Goal: Communication & Community: Answer question/provide support

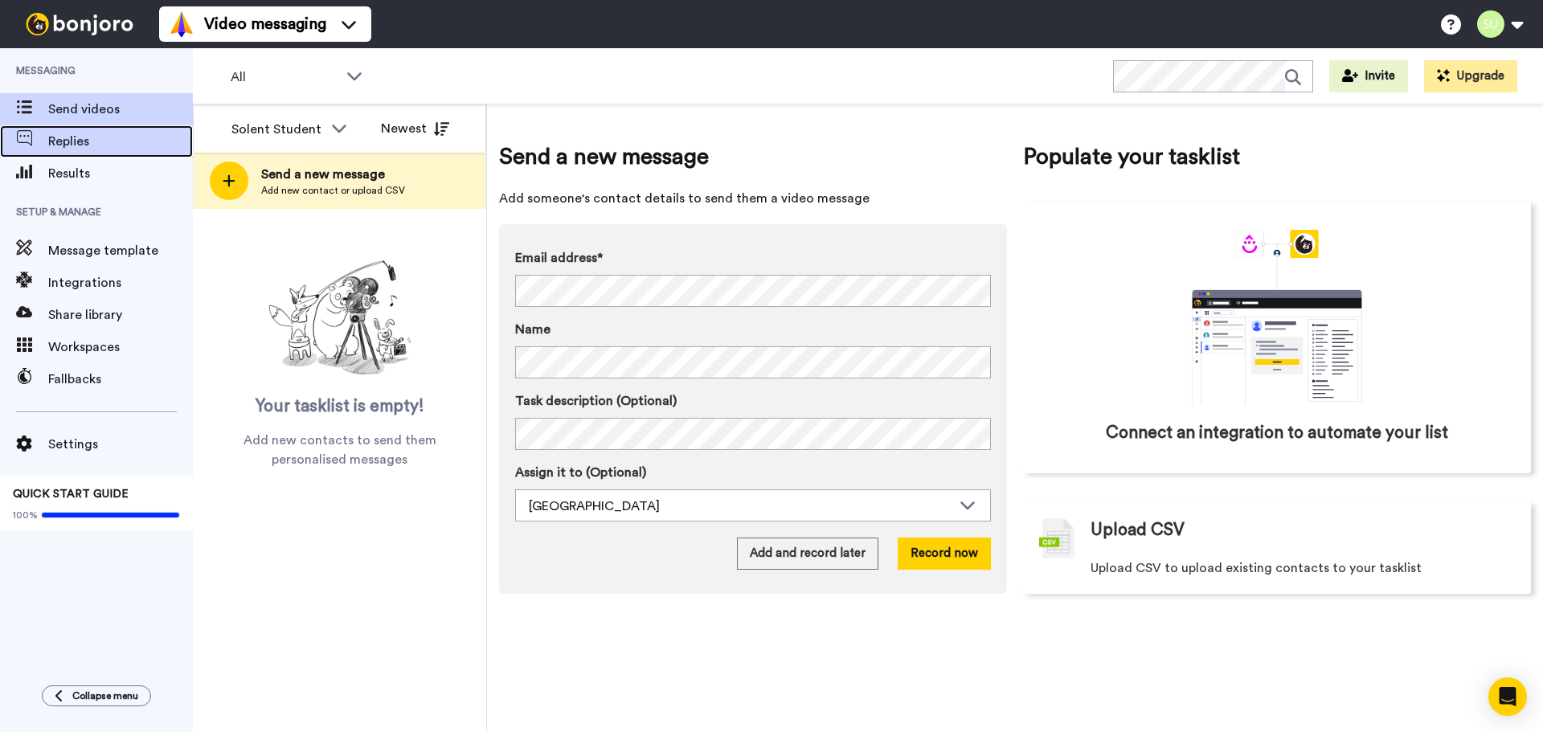
click at [76, 145] on span "Replies" at bounding box center [120, 141] width 145 height 19
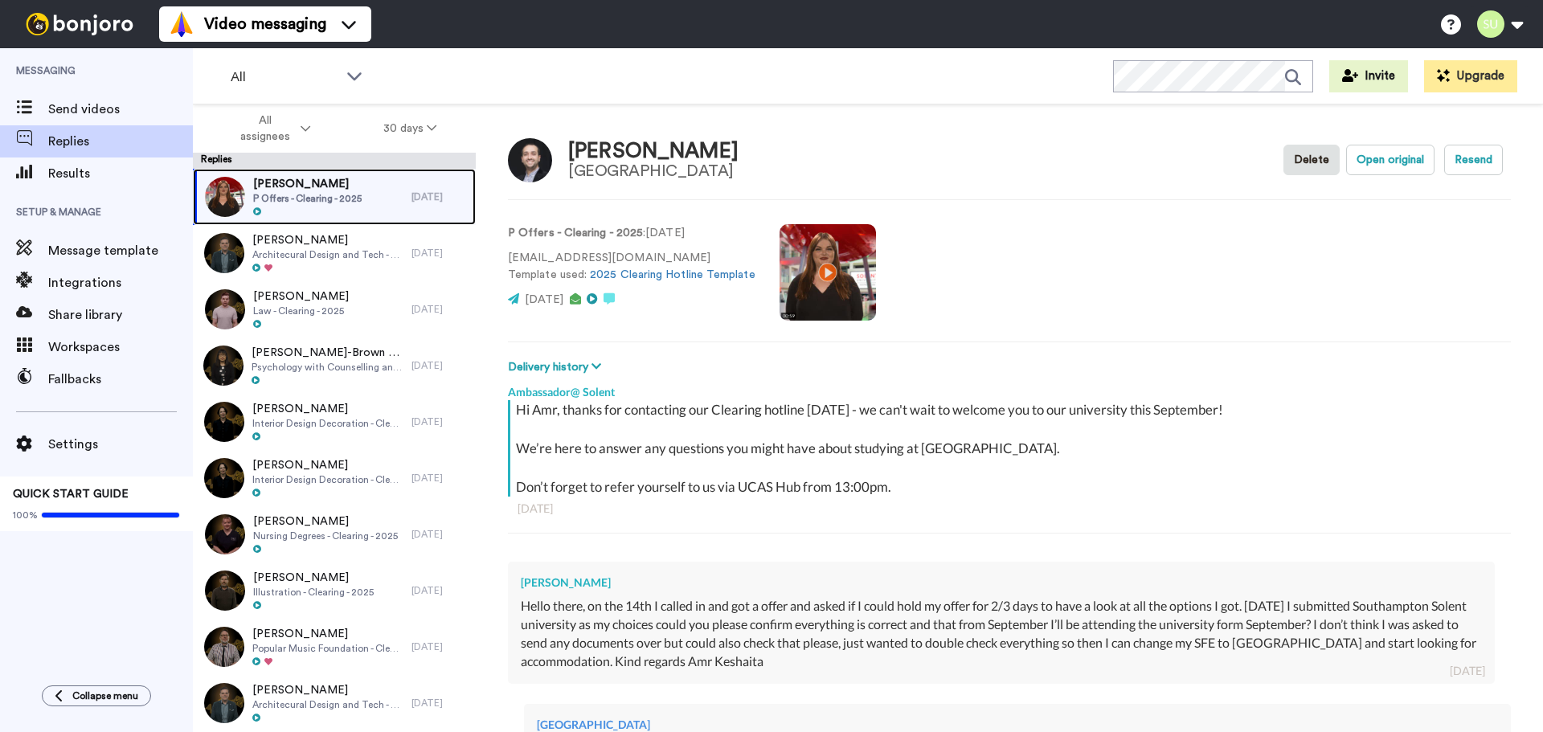
click at [369, 196] on div "Amr Keshaita P Offers - Clearing - 2025" at bounding box center [302, 197] width 219 height 56
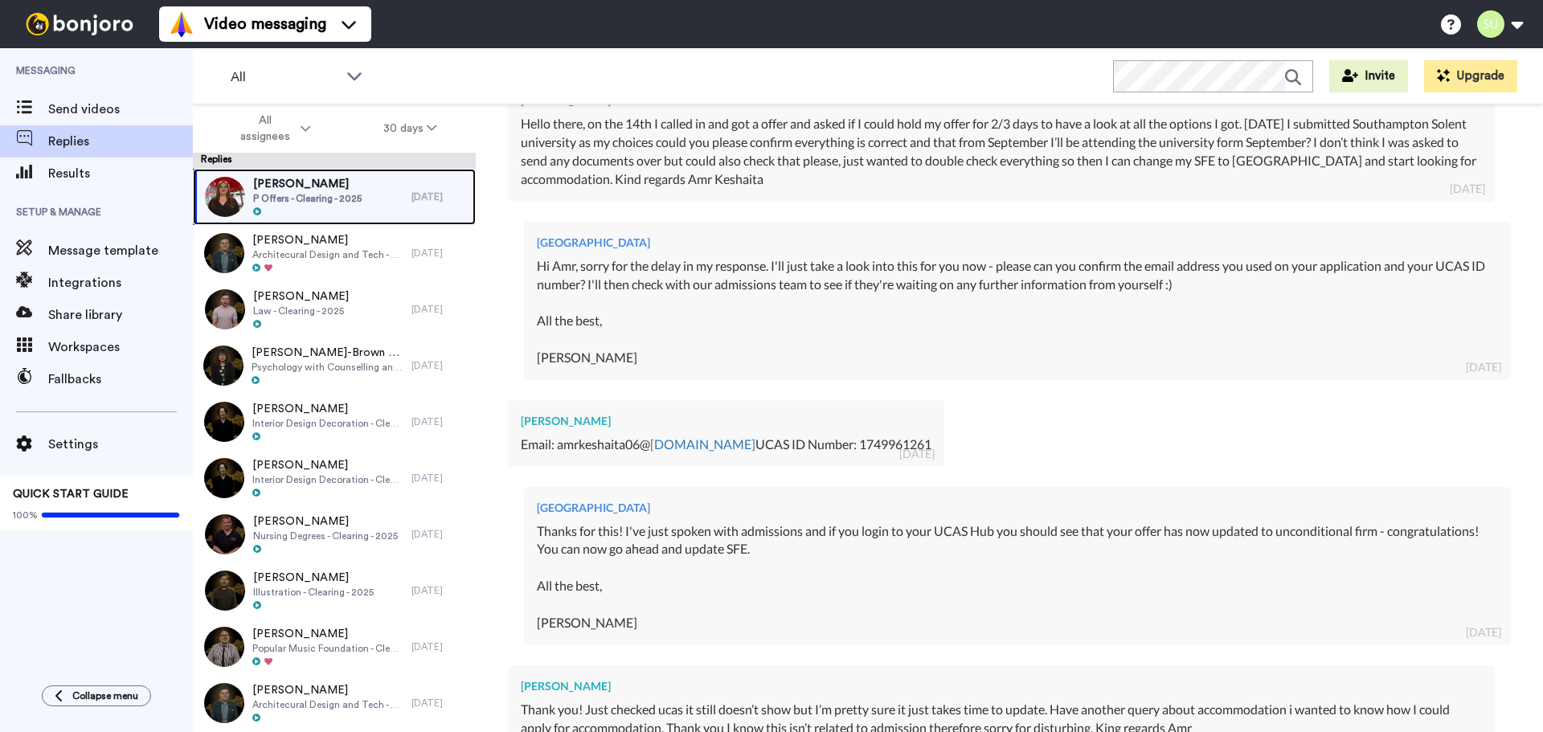
scroll to position [703, 0]
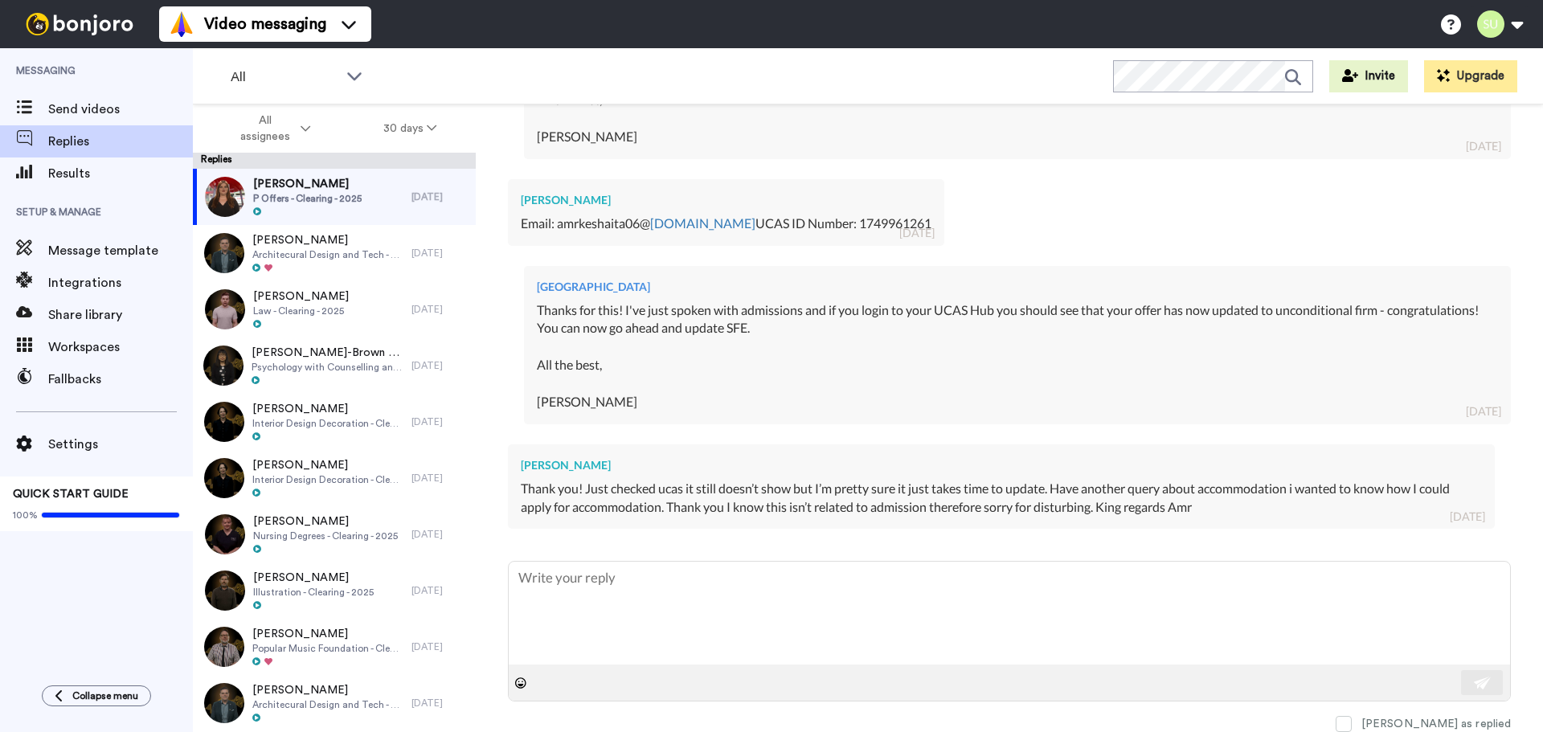
click at [315, 168] on div "Replies" at bounding box center [334, 161] width 283 height 16
click at [321, 216] on div at bounding box center [307, 211] width 108 height 11
click at [320, 204] on span "P Offers - Clearing - 2025" at bounding box center [307, 198] width 108 height 13
click at [292, 186] on span "Amr Keshaita" at bounding box center [307, 184] width 108 height 16
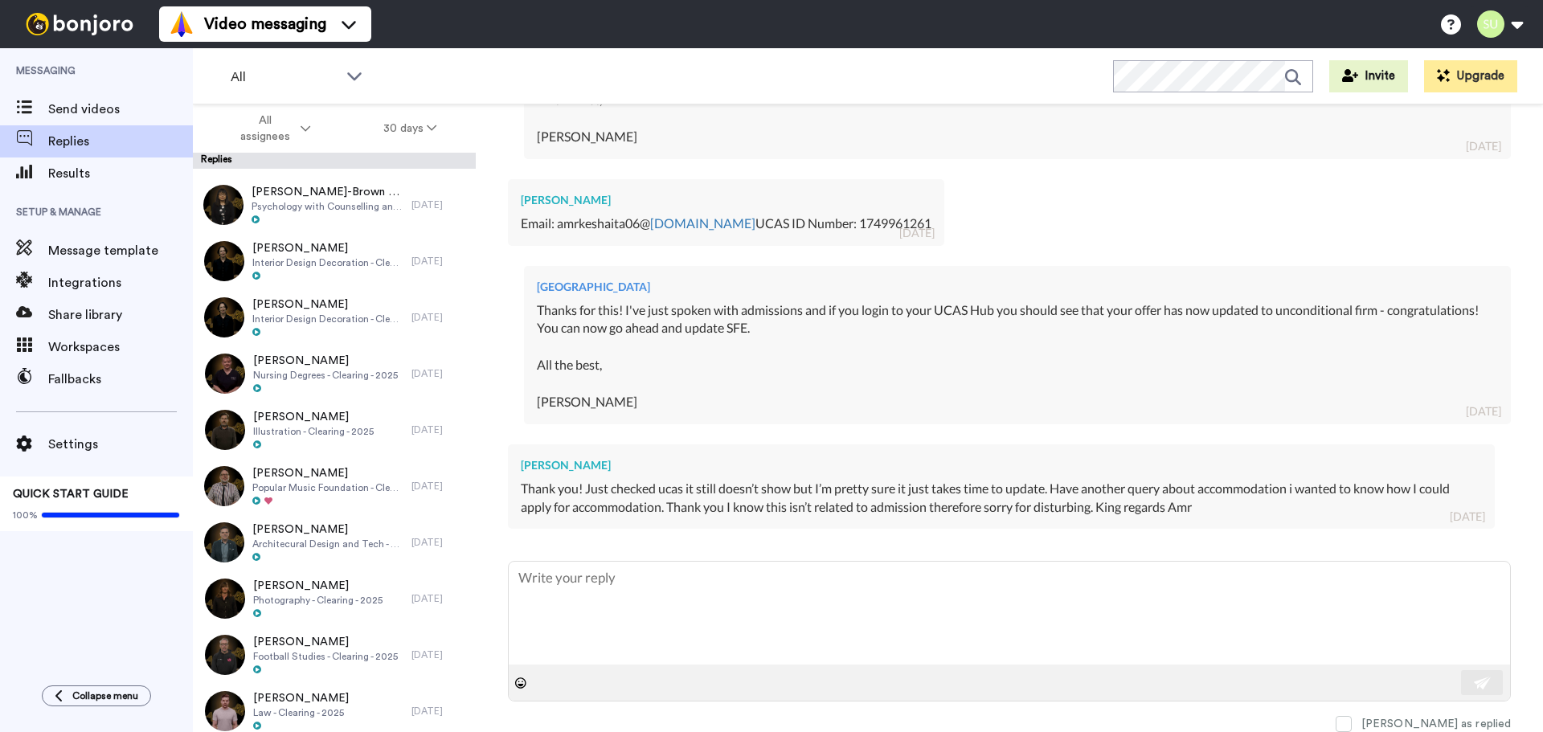
scroll to position [0, 0]
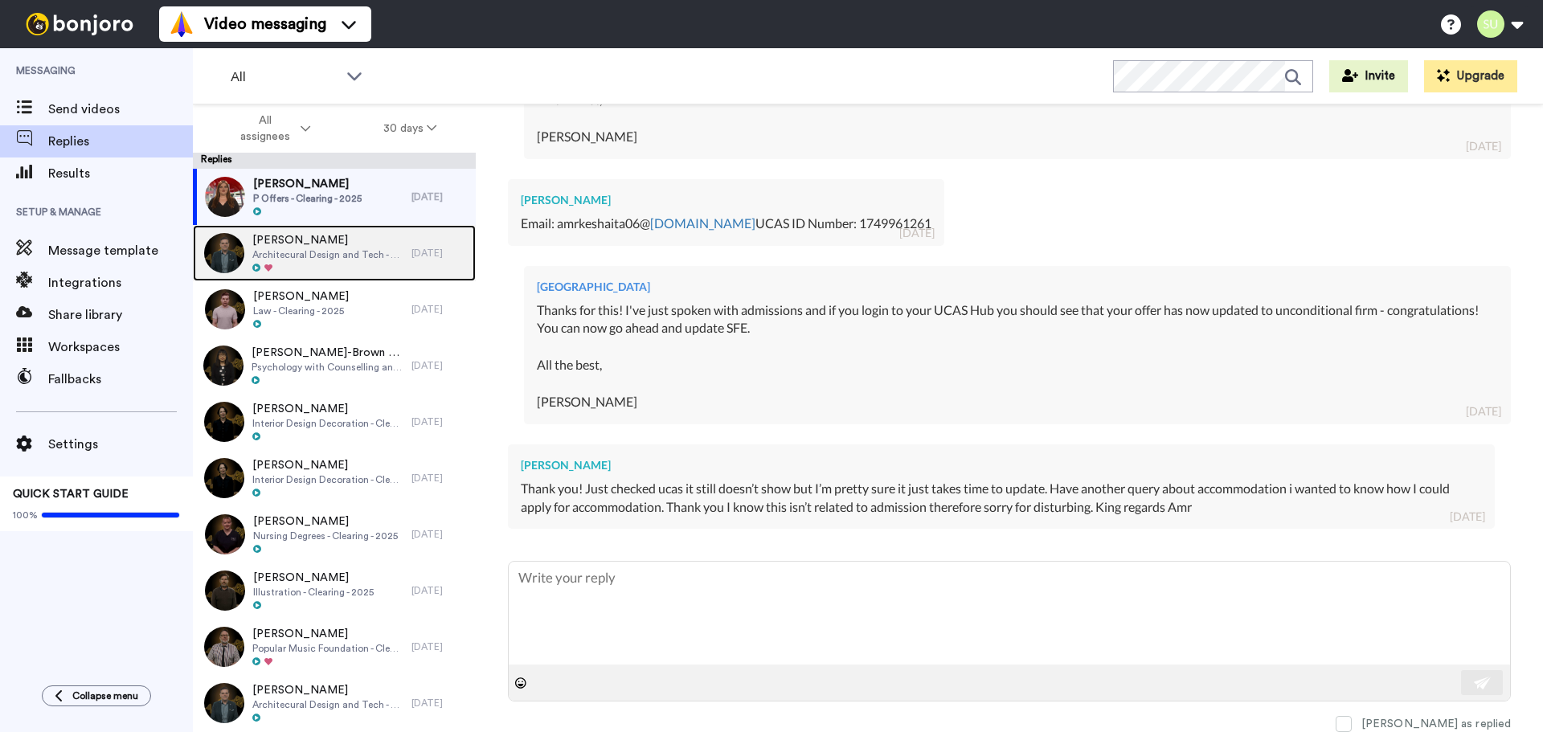
click at [339, 239] on span "Janesia D'Souza" at bounding box center [327, 240] width 151 height 16
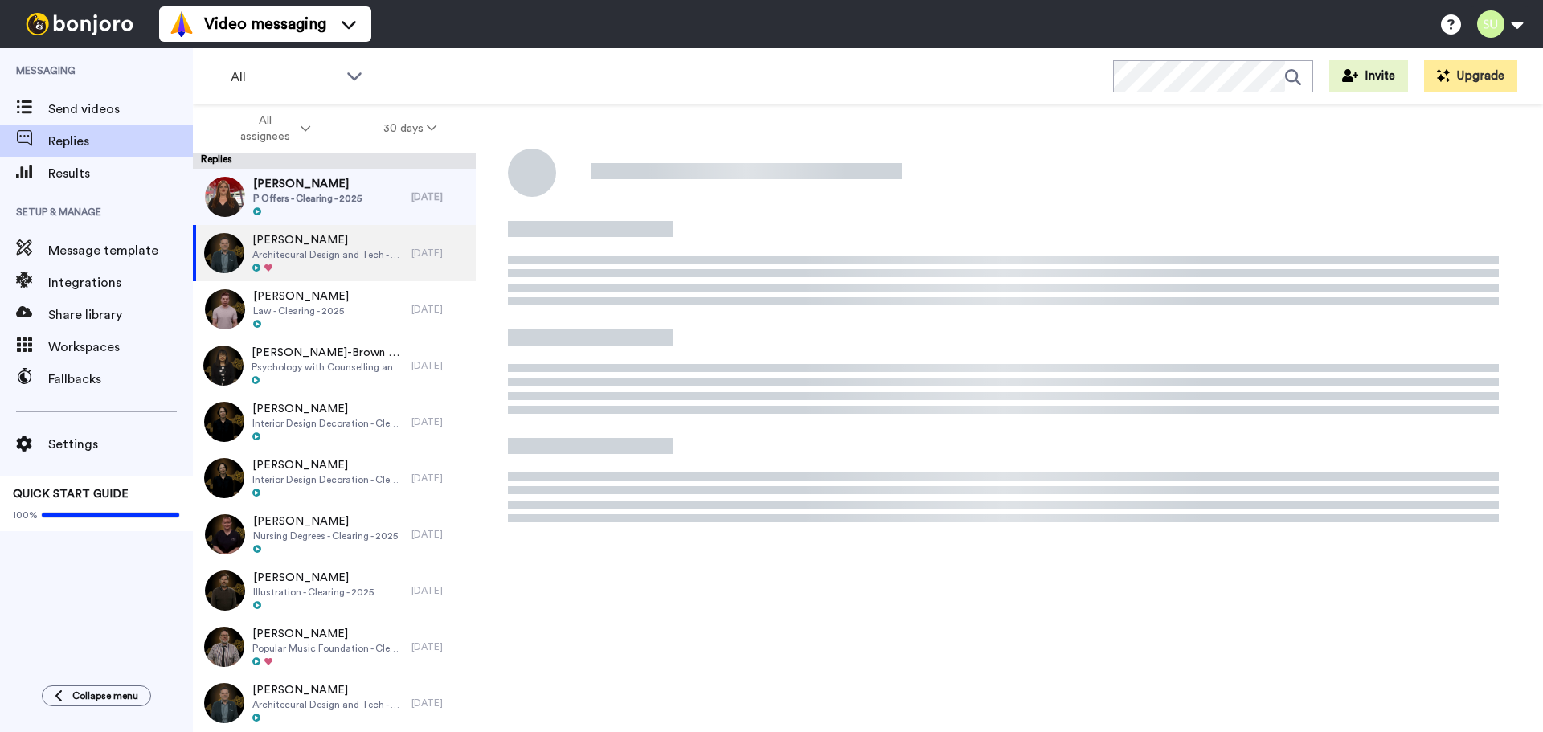
click at [339, 208] on div at bounding box center [307, 211] width 108 height 11
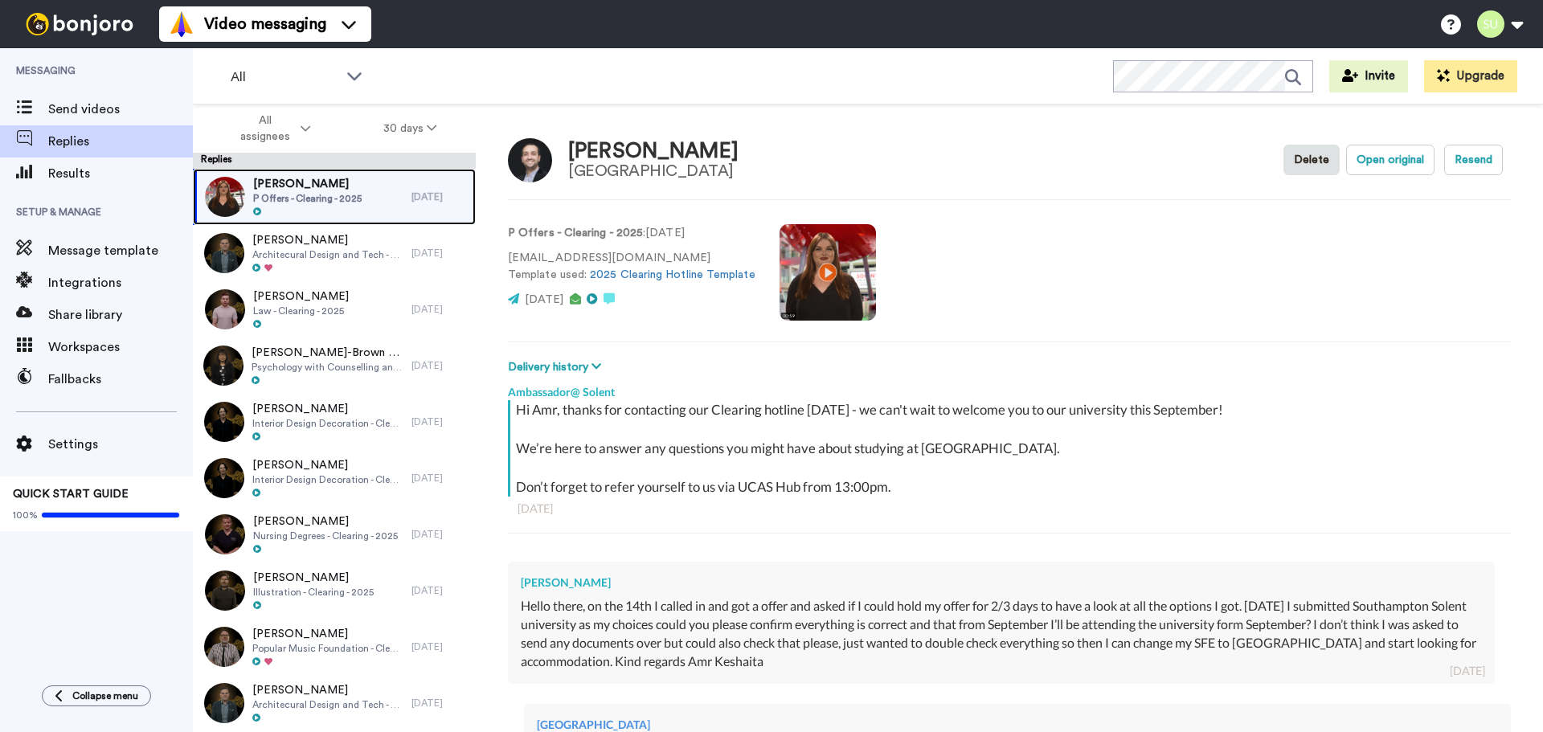
click at [269, 186] on span "Amr Keshaita" at bounding box center [307, 184] width 108 height 16
click at [350, 191] on div "Amr Keshaita P Offers - Clearing - 2025" at bounding box center [307, 197] width 108 height 42
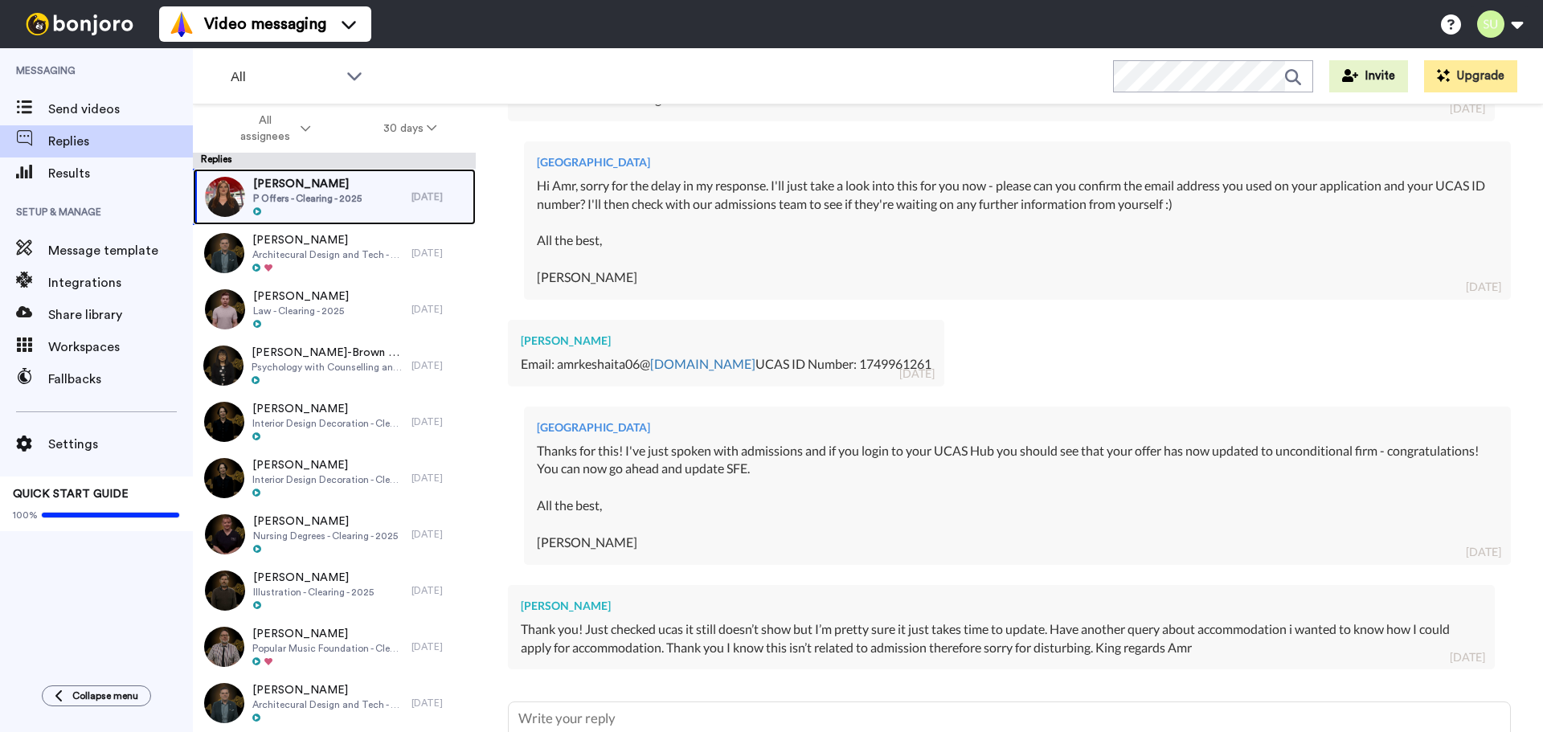
scroll to position [703, 0]
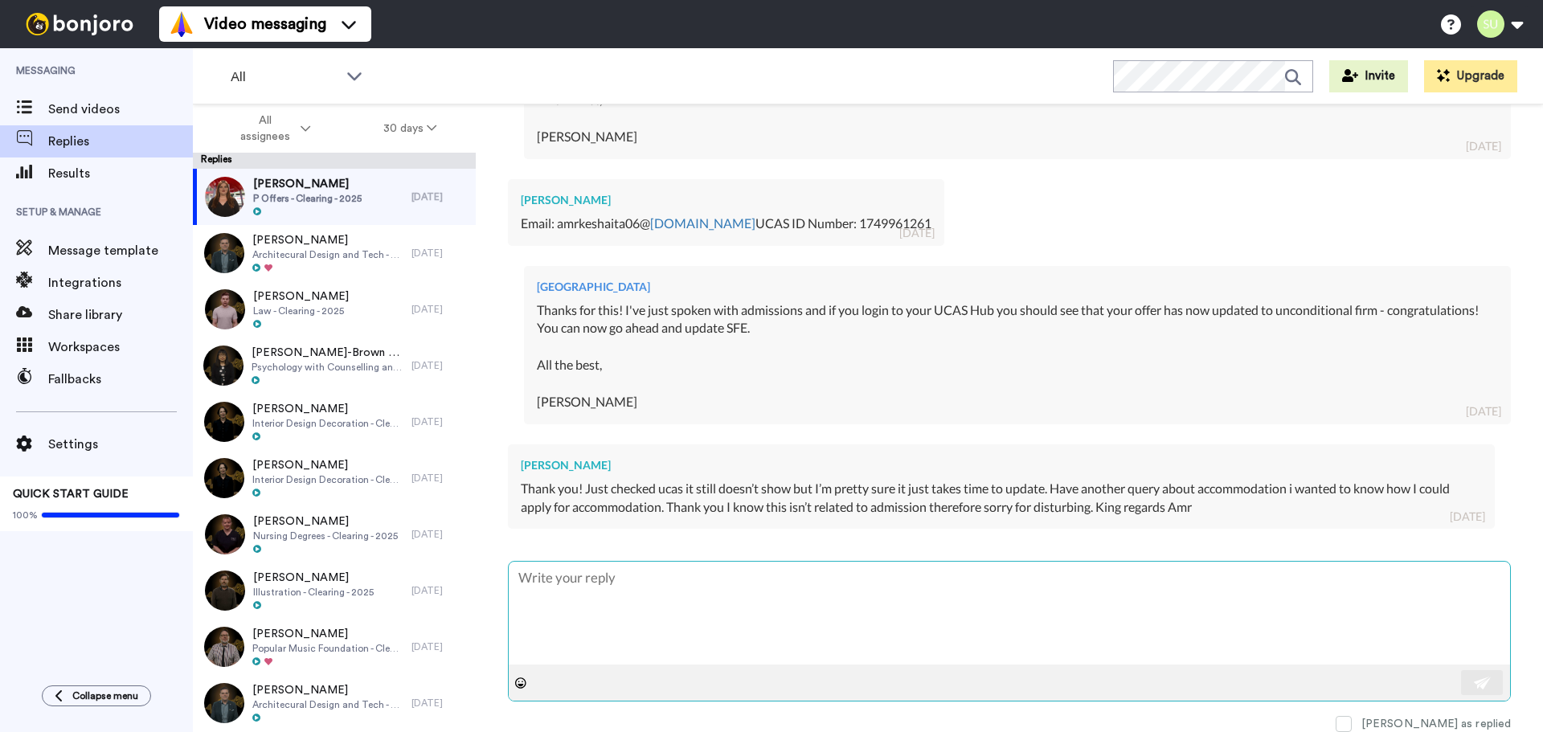
click at [733, 618] on textarea at bounding box center [1009, 613] width 1001 height 103
type textarea "x"
type textarea "H"
type textarea "x"
type textarea "Hi"
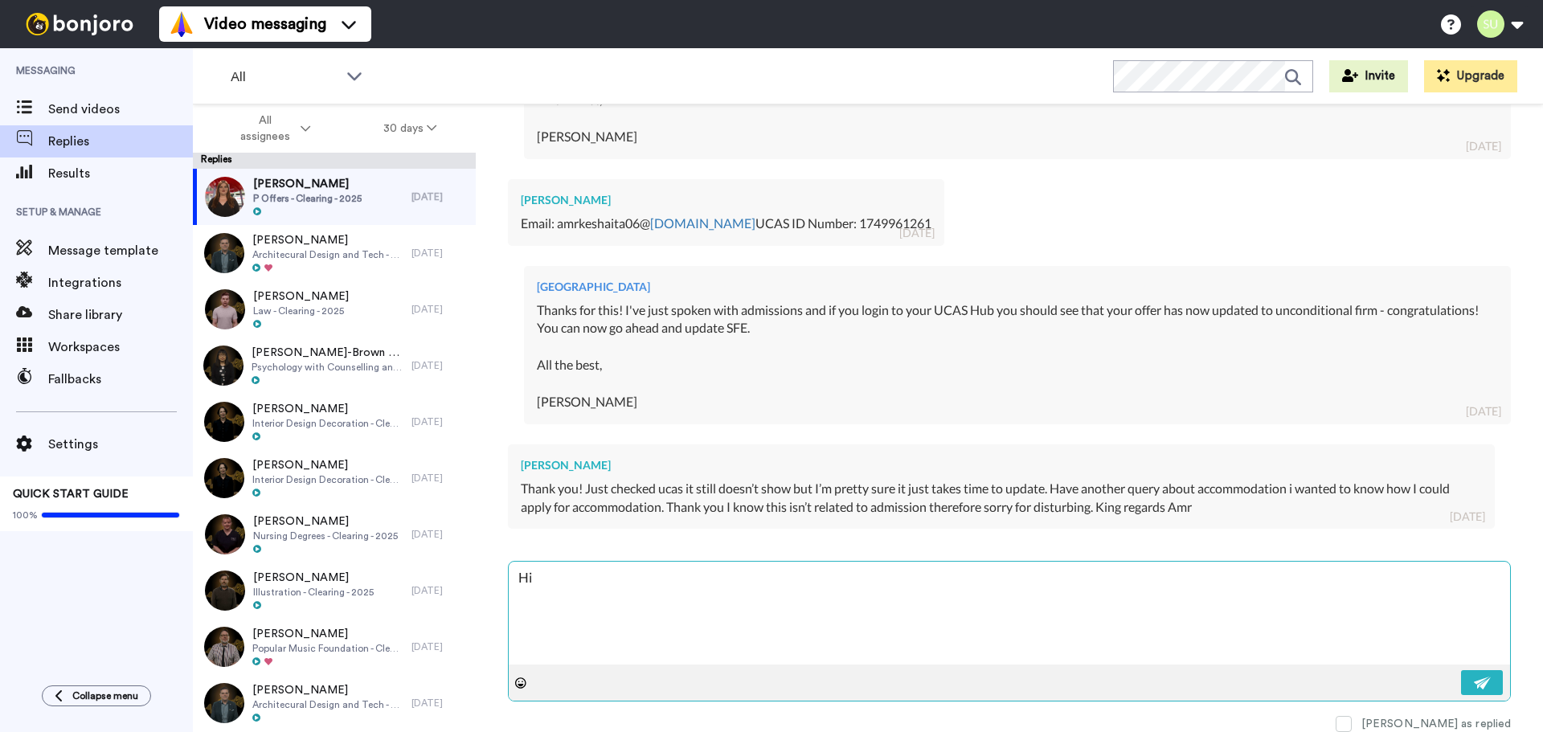
type textarea "x"
type textarea "HiA"
type textarea "x"
type textarea "Hi"
type textarea "x"
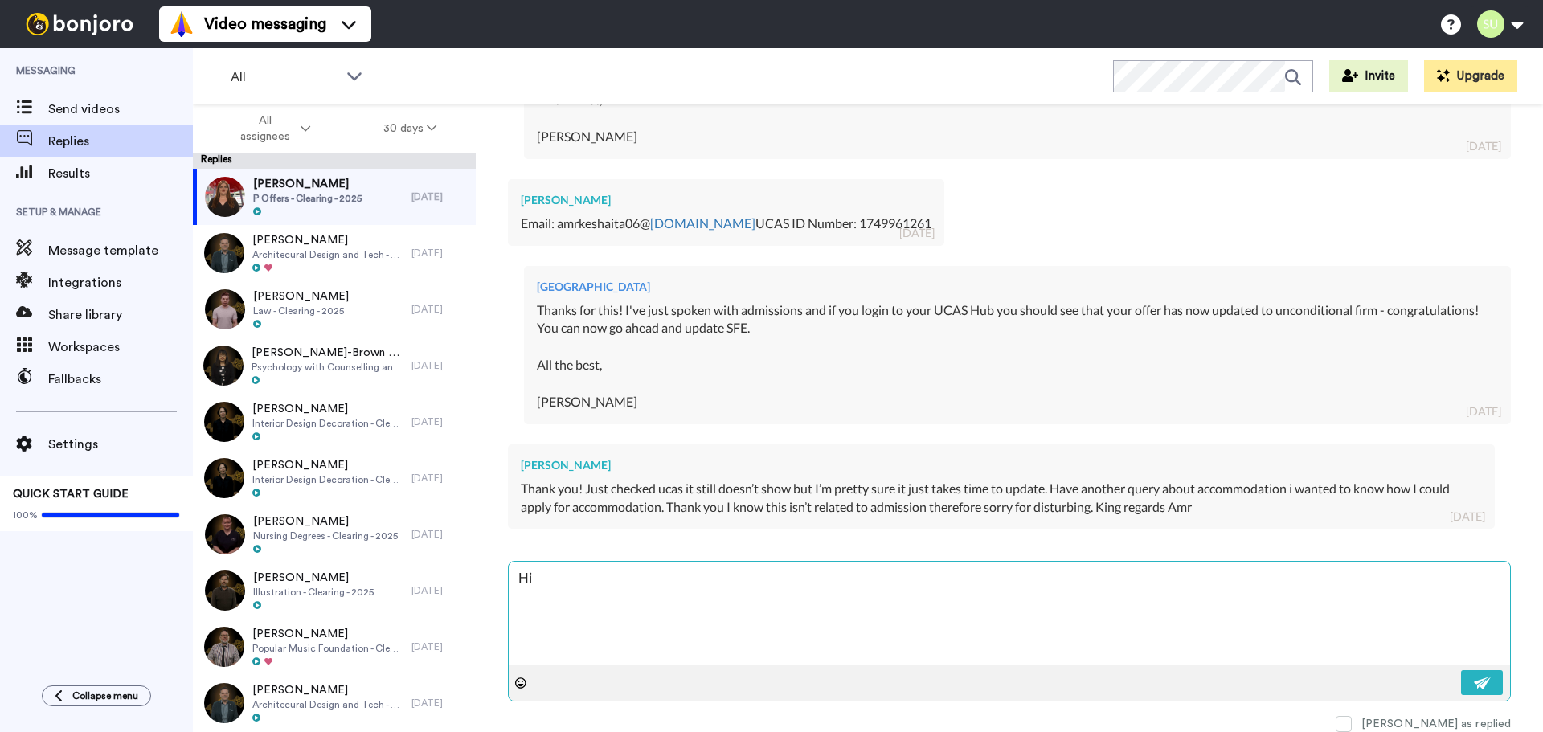
type textarea "Hi"
type textarea "x"
type textarea "Hi A"
type textarea "x"
type textarea "Hi Am"
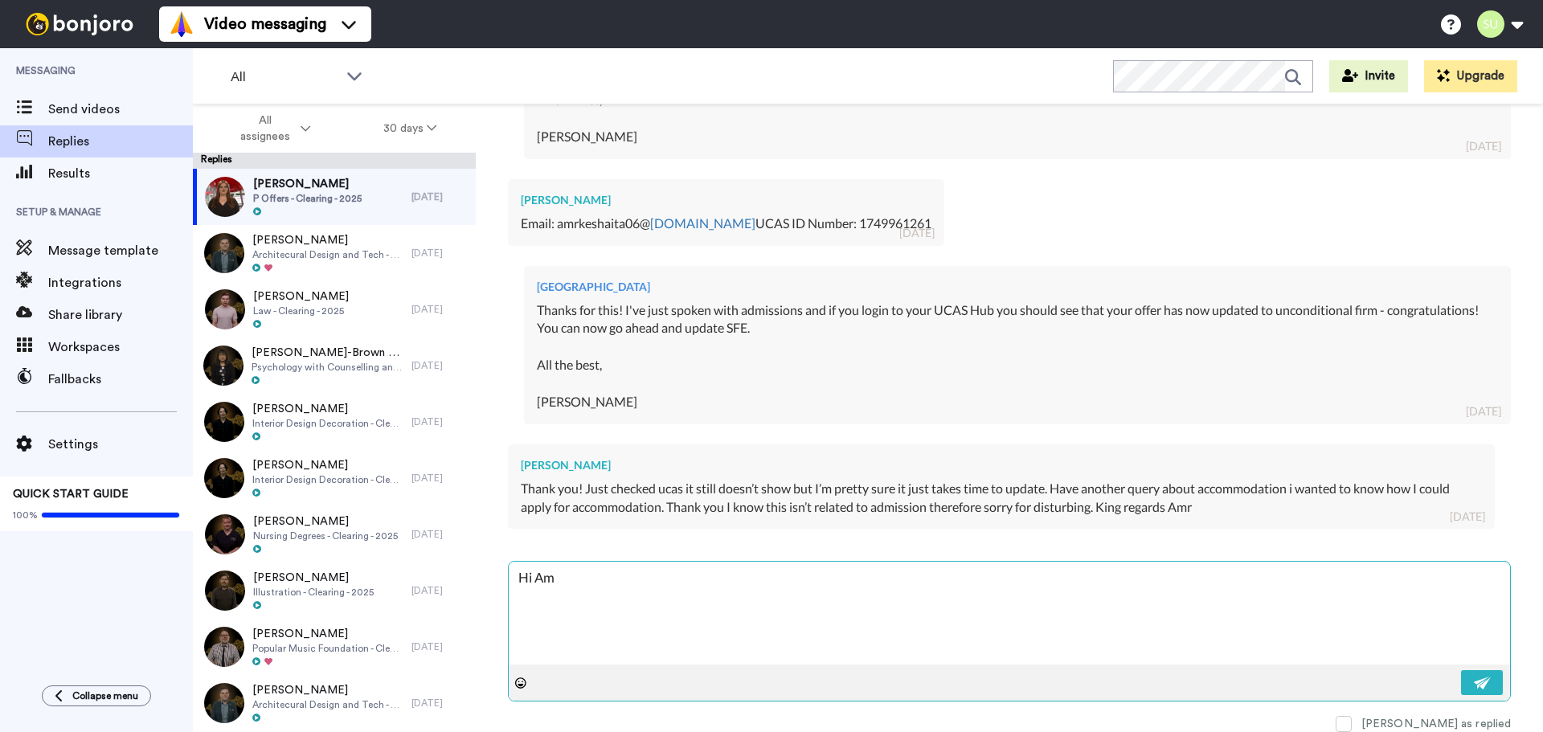
type textarea "x"
type textarea "Hi Amr"
type textarea "x"
type textarea "Hi Amr,"
type textarea "x"
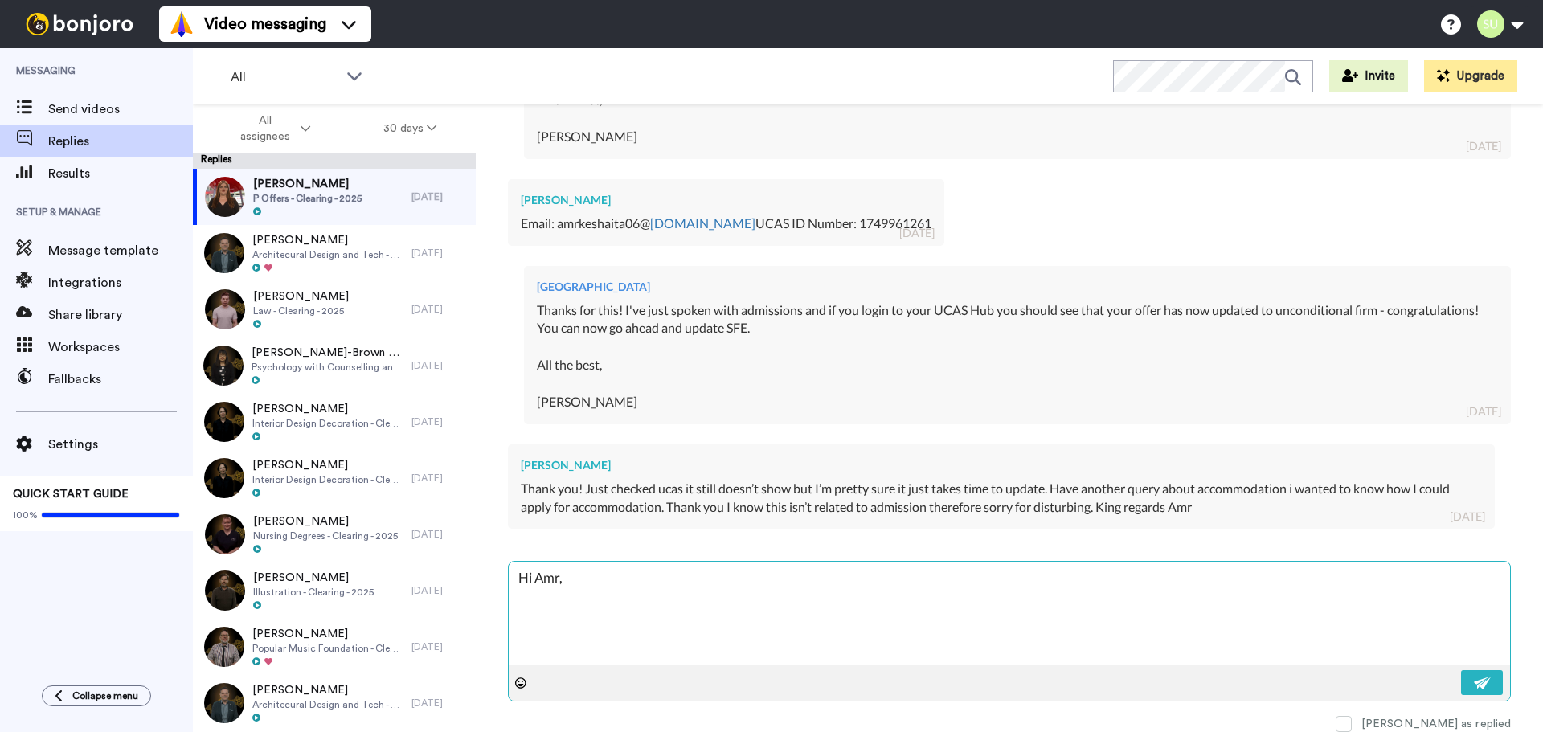
type textarea "Hi Amr, n"
type textarea "x"
type textarea "Hi Amr, no"
type textarea "x"
type textarea "Hi Amr, no w"
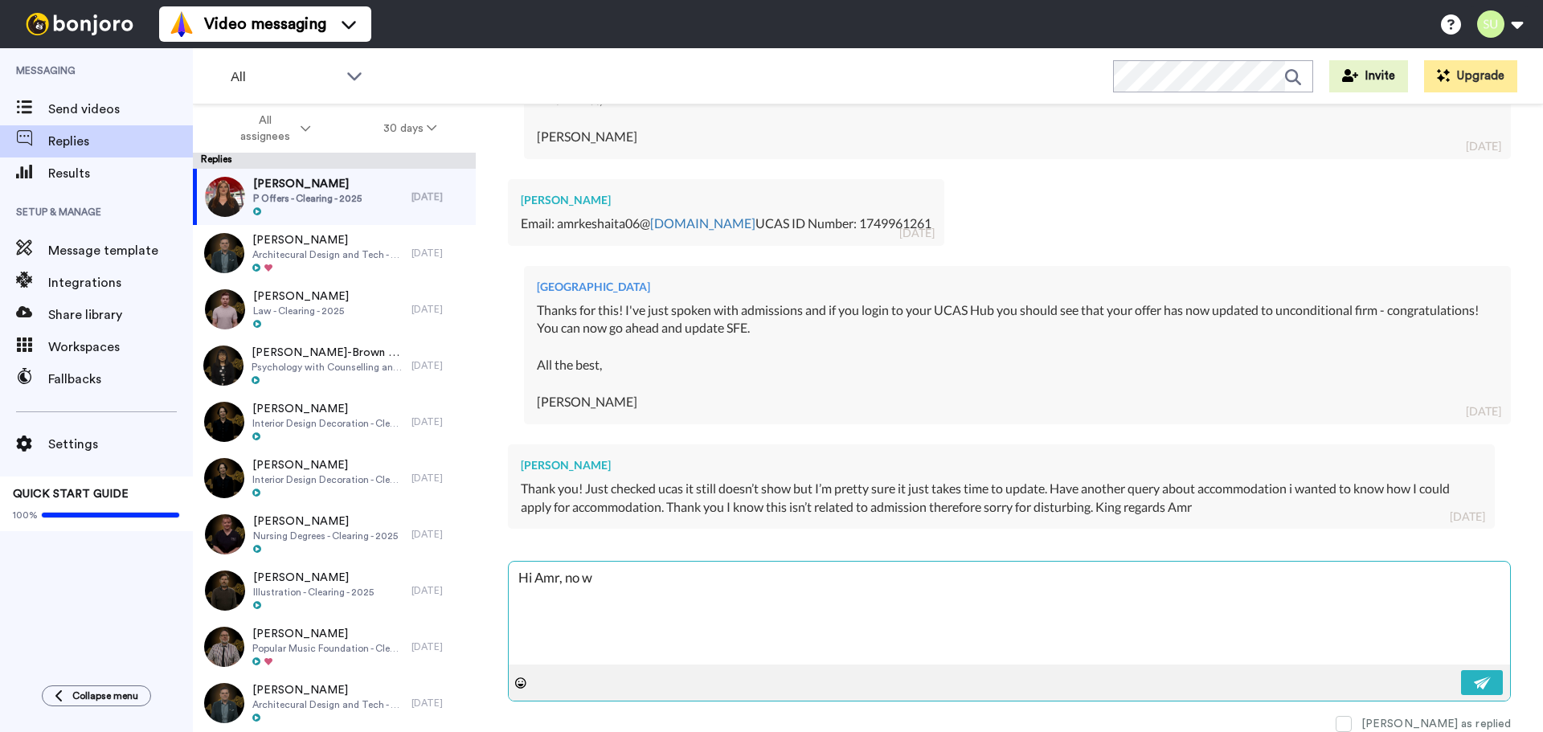
type textarea "x"
type textarea "Hi Amr, no wo"
type textarea "x"
type textarea "Hi Amr, no wor"
type textarea "x"
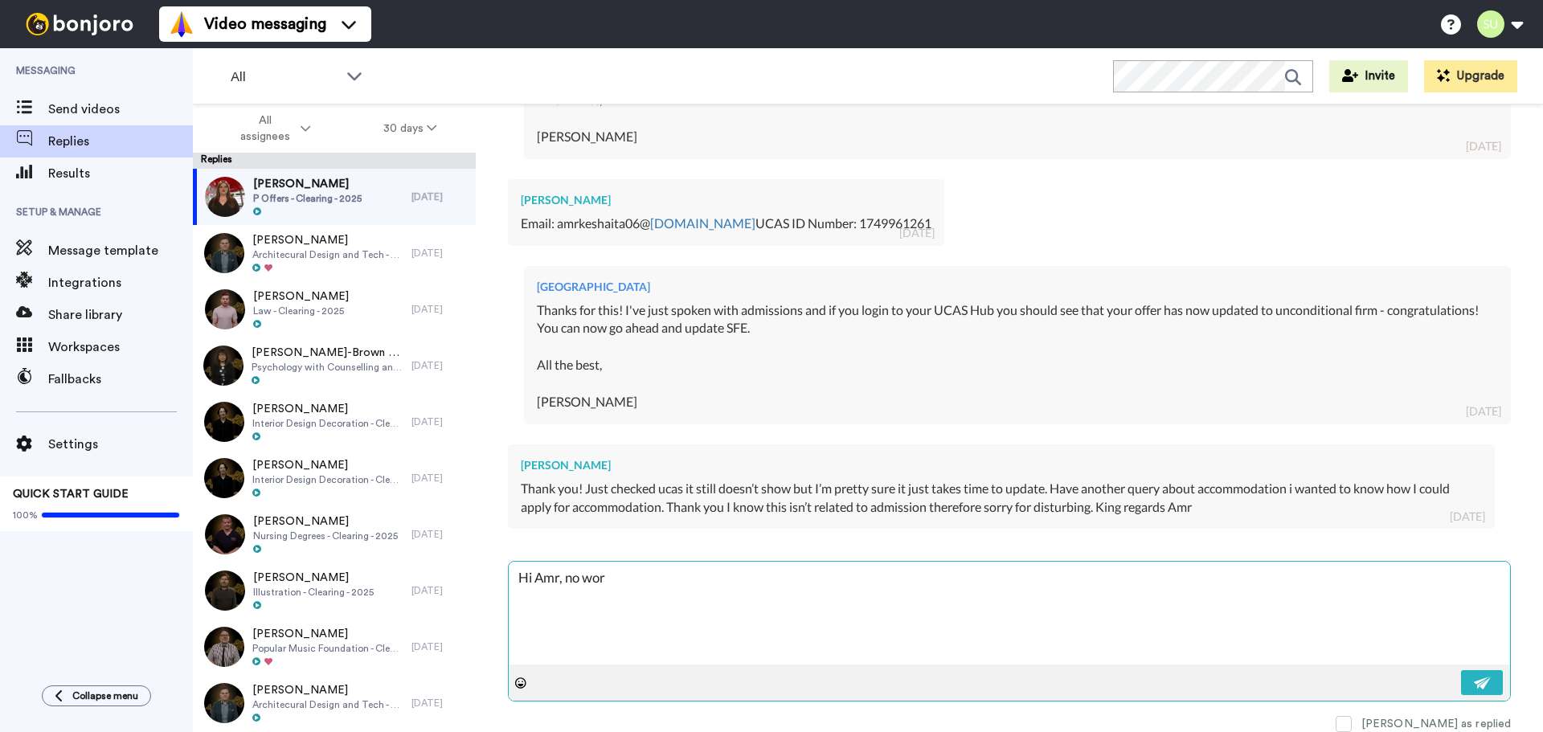
type textarea "Hi Amr, no wo"
type textarea "x"
type textarea "Hi Amr, no w"
type textarea "x"
type textarea "Hi Amr, no"
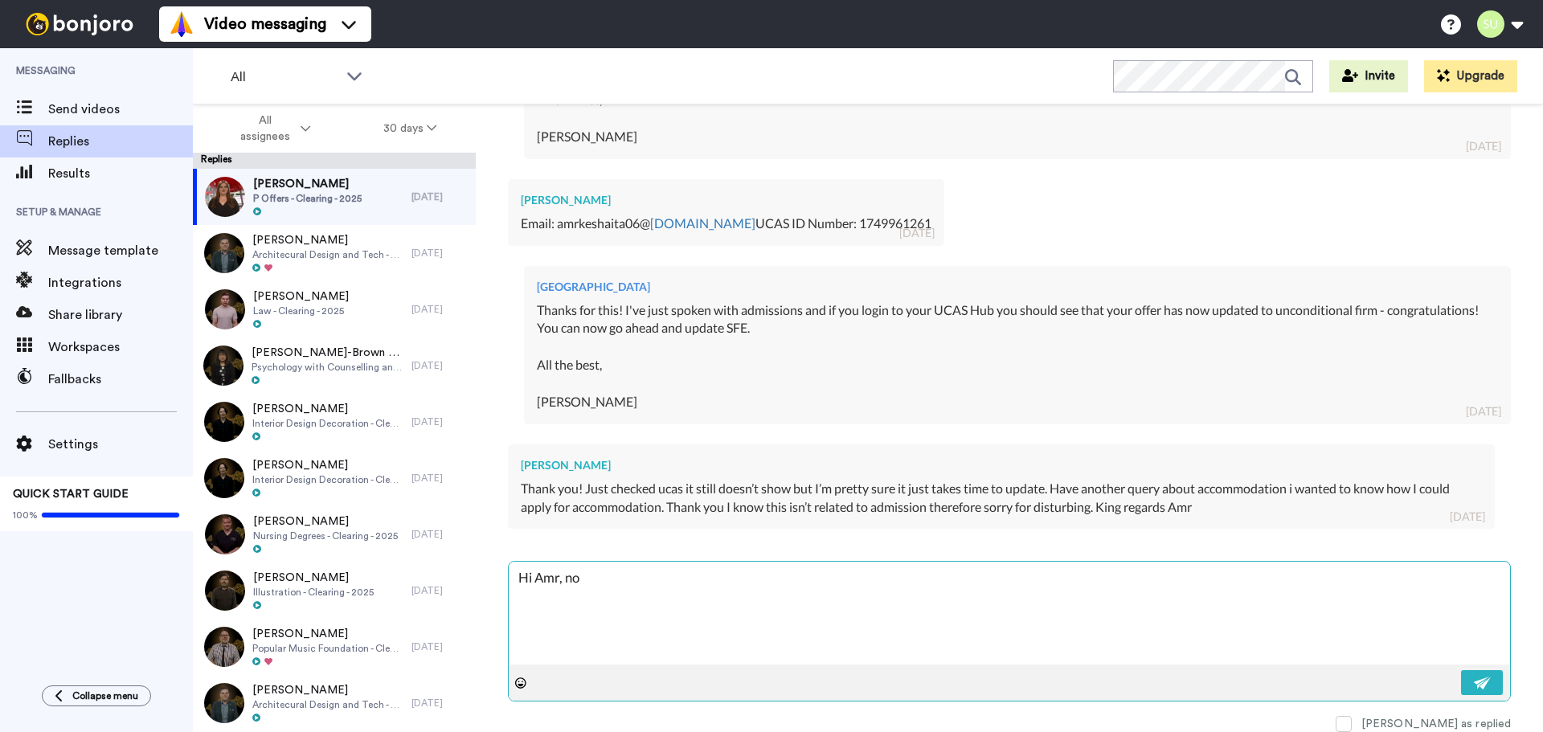
type textarea "x"
type textarea "Hi Amr, no"
type textarea "x"
type textarea "Hi Amr, n"
type textarea "x"
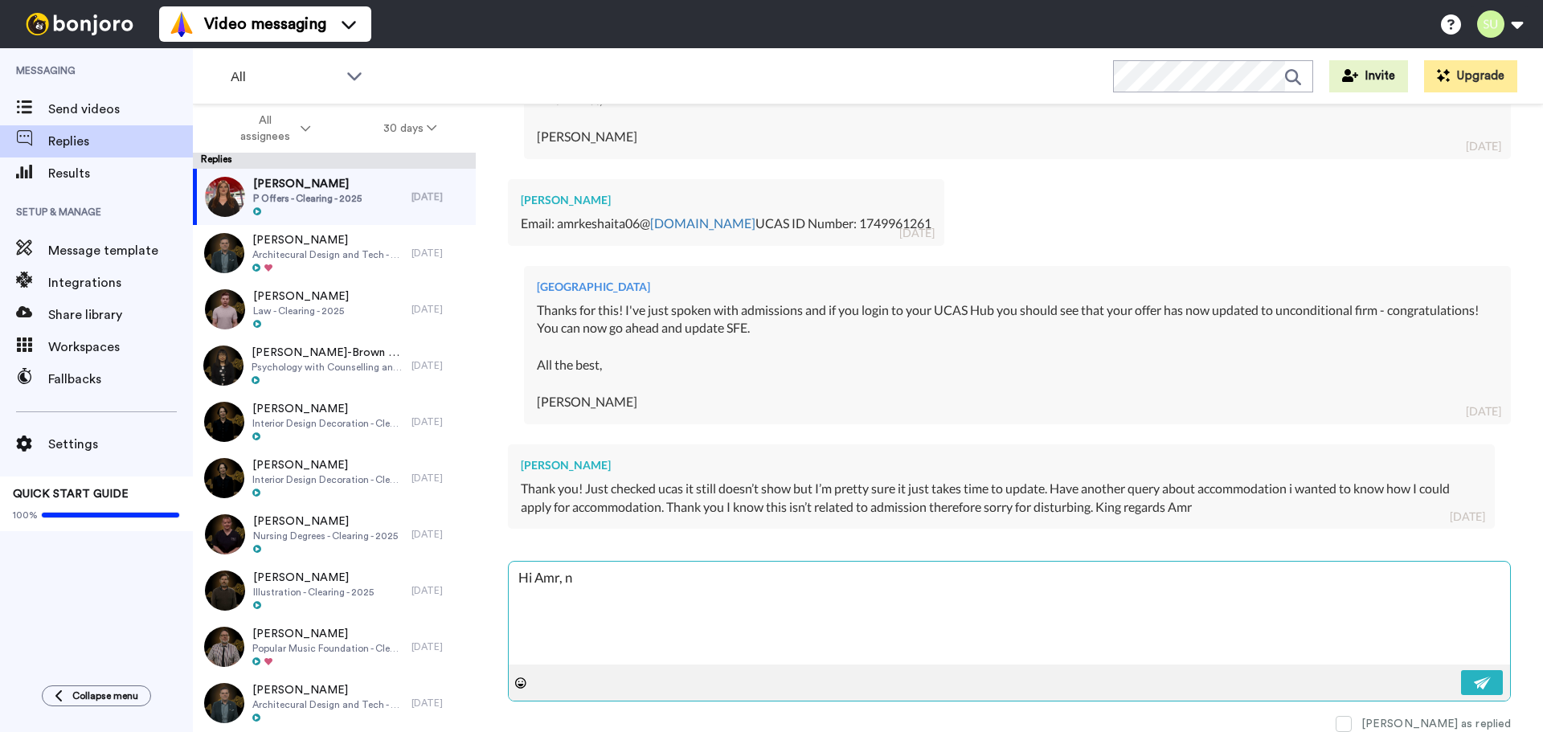
type textarea "Hi Amr,"
type textarea "x"
type textarea "Hi Amr,"
type textarea "x"
type textarea "Hi Amr, n"
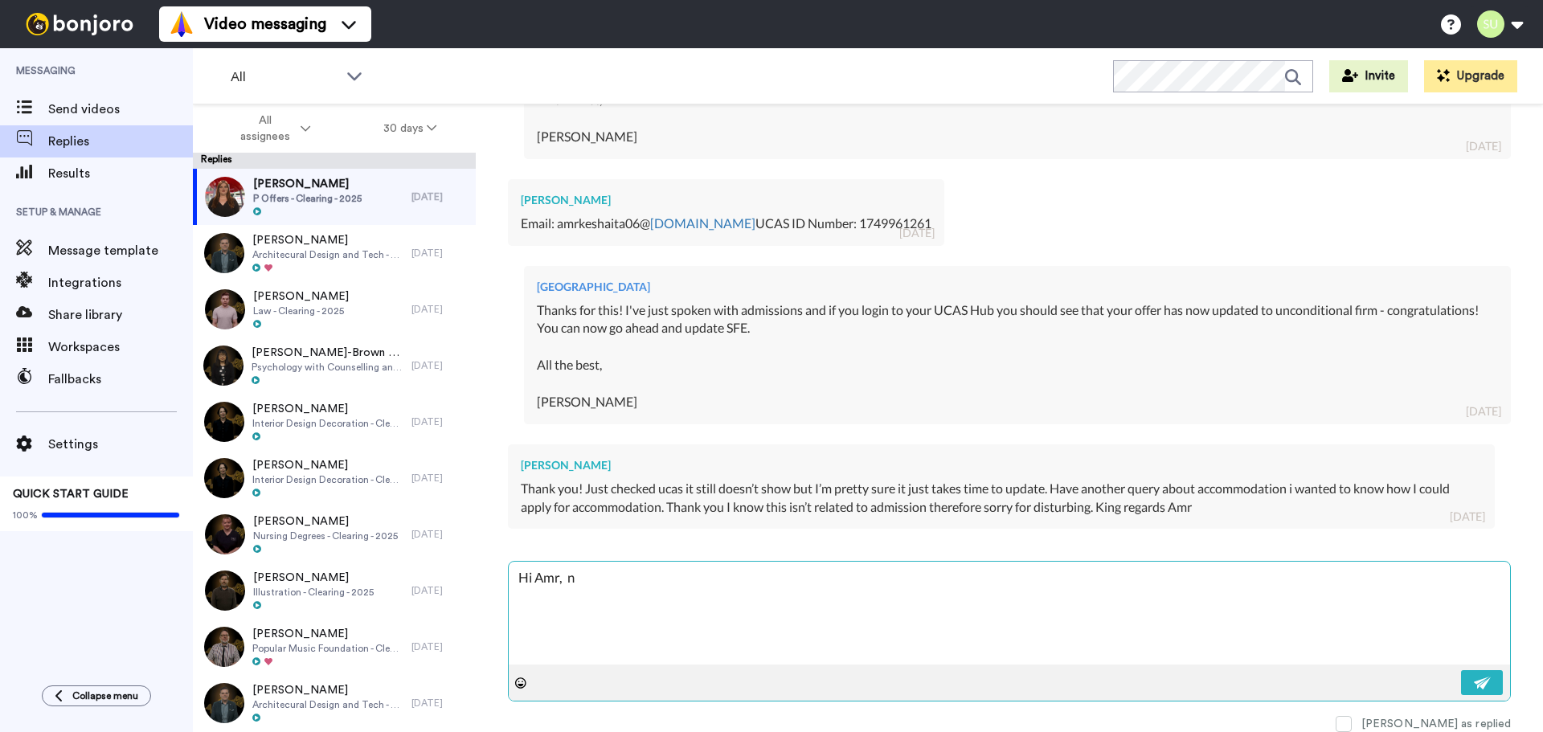
type textarea "x"
type textarea "Hi Amr, no"
type textarea "x"
type textarea "Hi Amr, no"
type textarea "x"
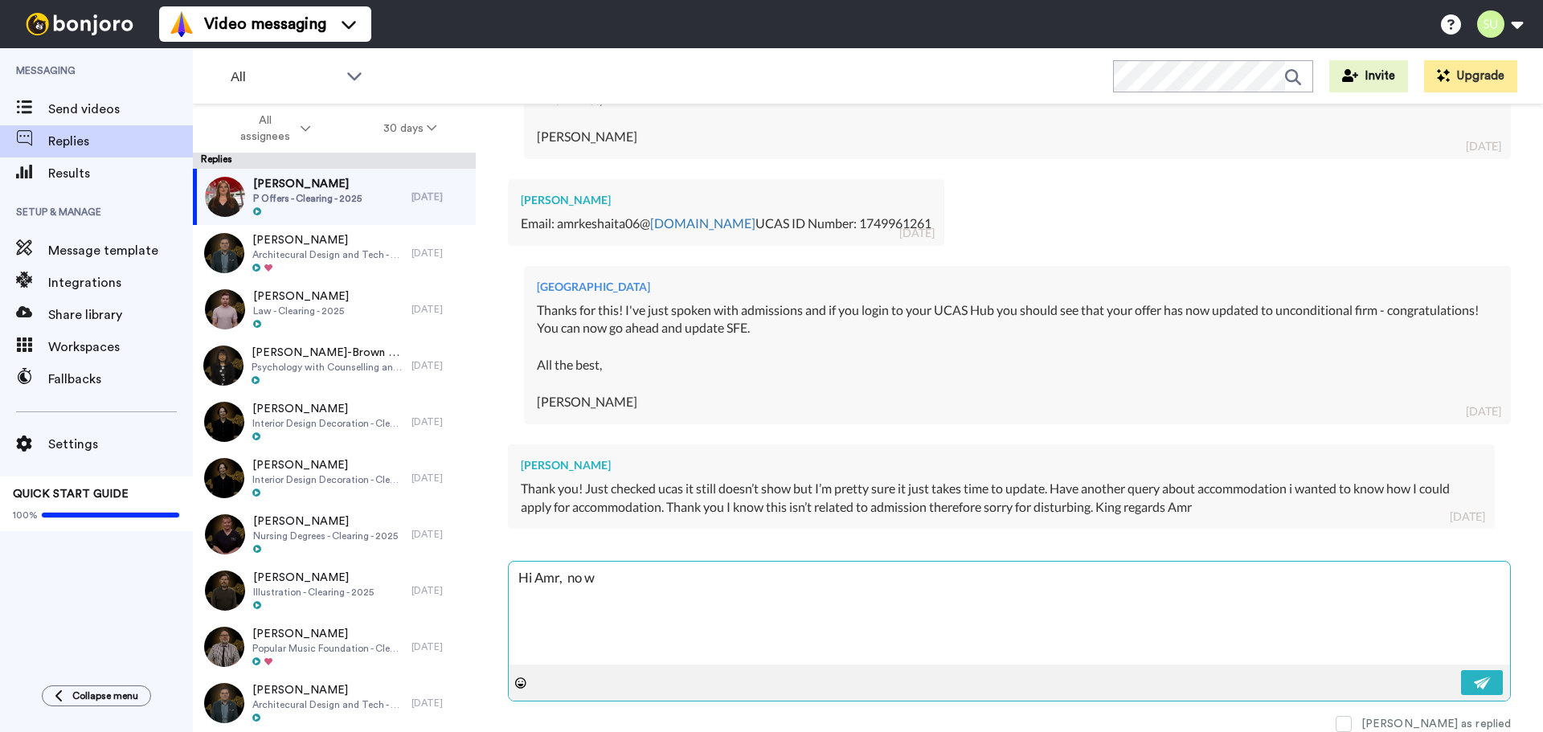
type textarea "Hi Amr, no wo"
type textarea "x"
type textarea "Hi Amr, no wor"
type textarea "x"
type textarea "Hi Amr, no worr"
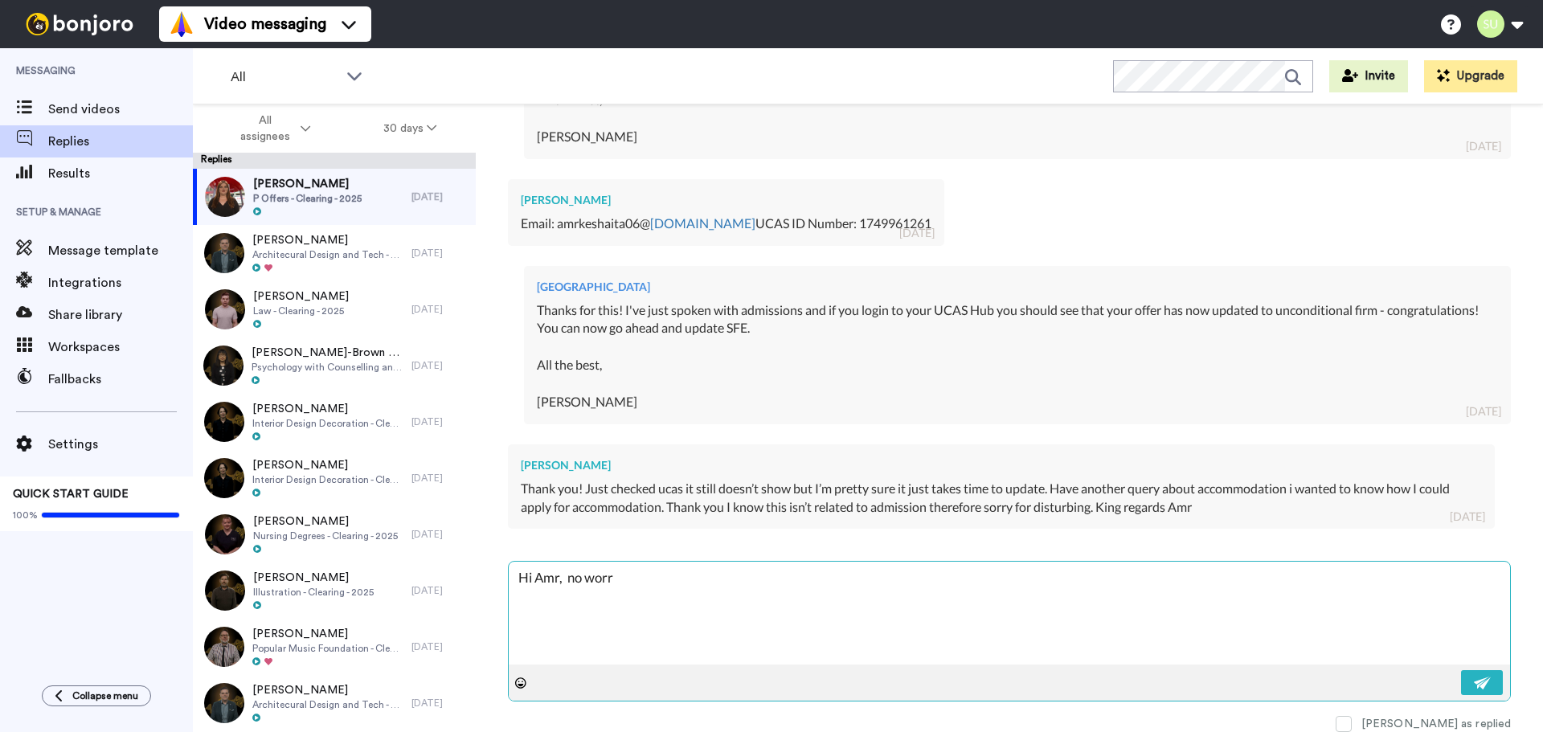
type textarea "x"
type textarea "Hi Amr, no worri"
type textarea "x"
type textarea "Hi Amr, no worrie"
type textarea "x"
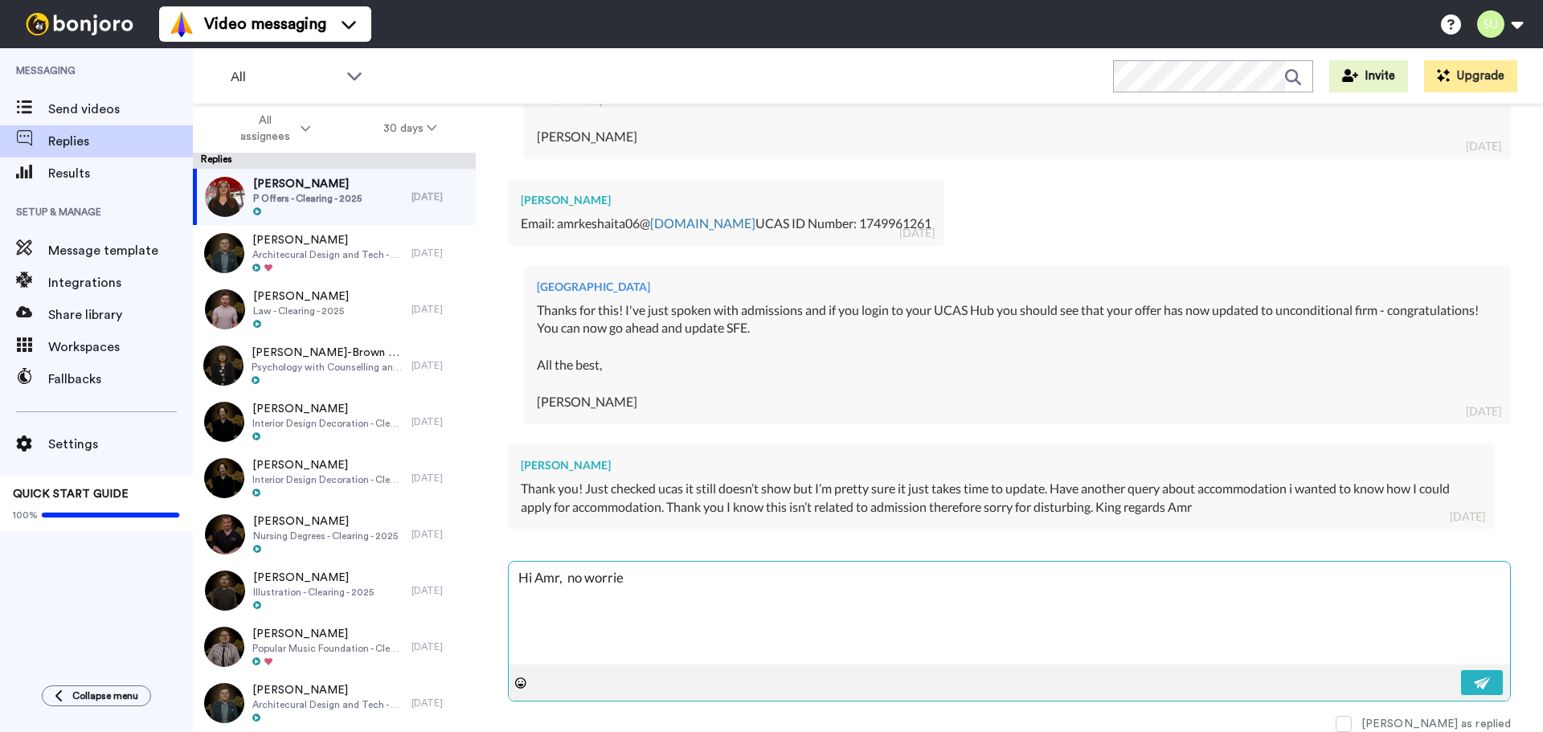
type textarea "Hi Amr, no worries"
type textarea "x"
type textarea "Hi Amr, no worries a"
type textarea "x"
type textarea "Hi Amr, no worries at"
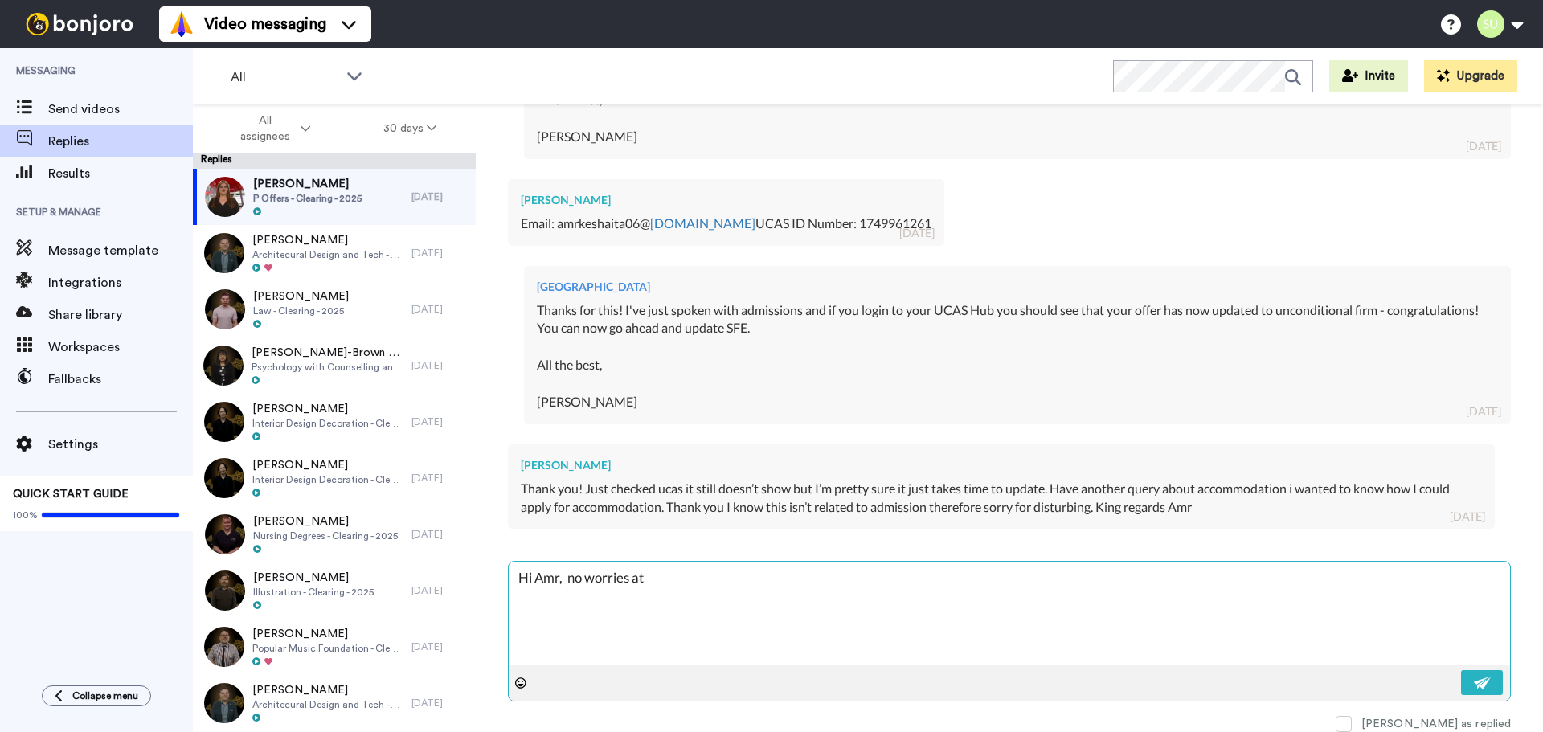
type textarea "x"
type textarea "Hi Amr, no worries at"
type textarea "x"
type textarea "Hi Amr, no worries at a"
type textarea "x"
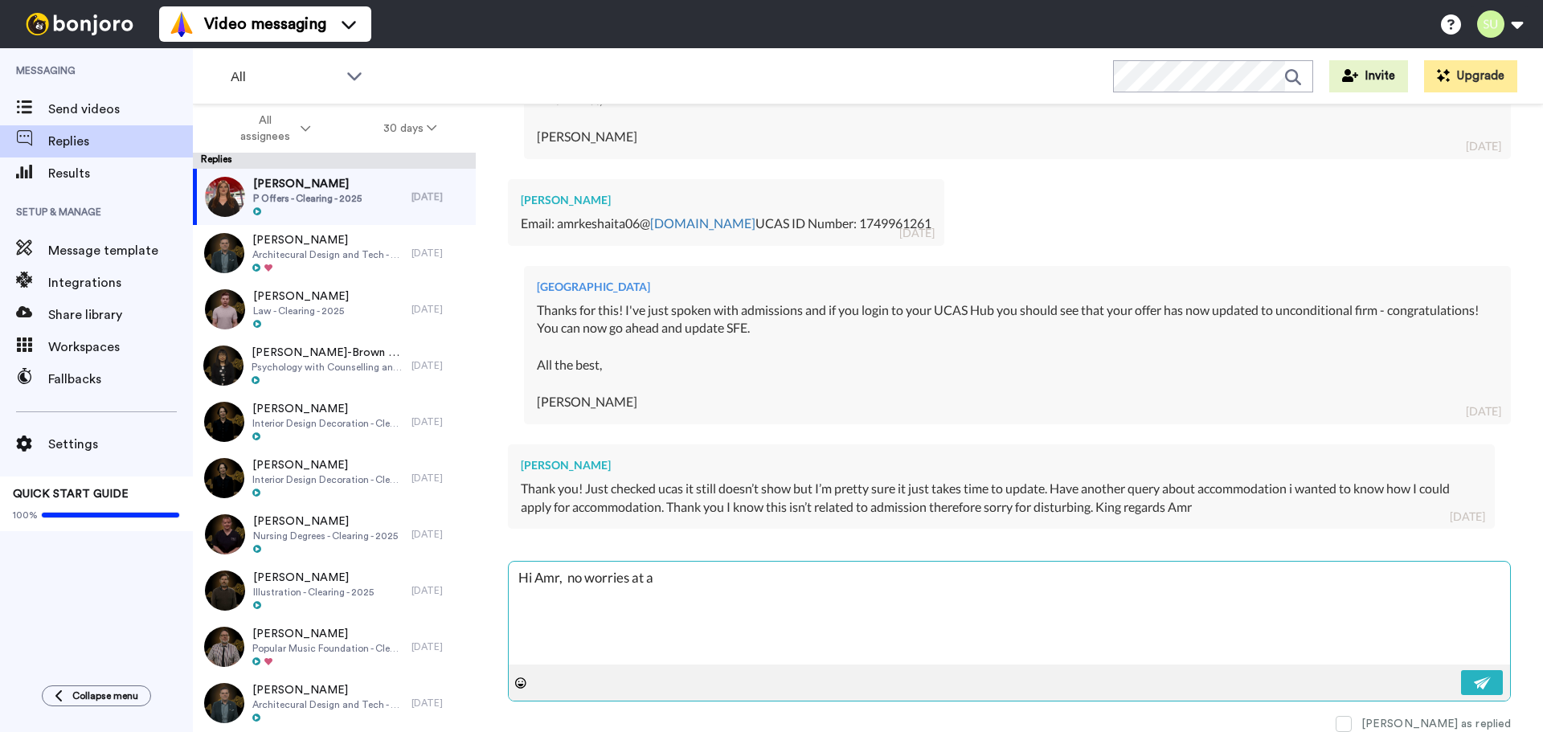
type textarea "Hi Amr, no worries at al"
type textarea "x"
type textarea "Hi Amr, no worries at all"
type textarea "x"
type textarea "Hi Amr, no worries at all -"
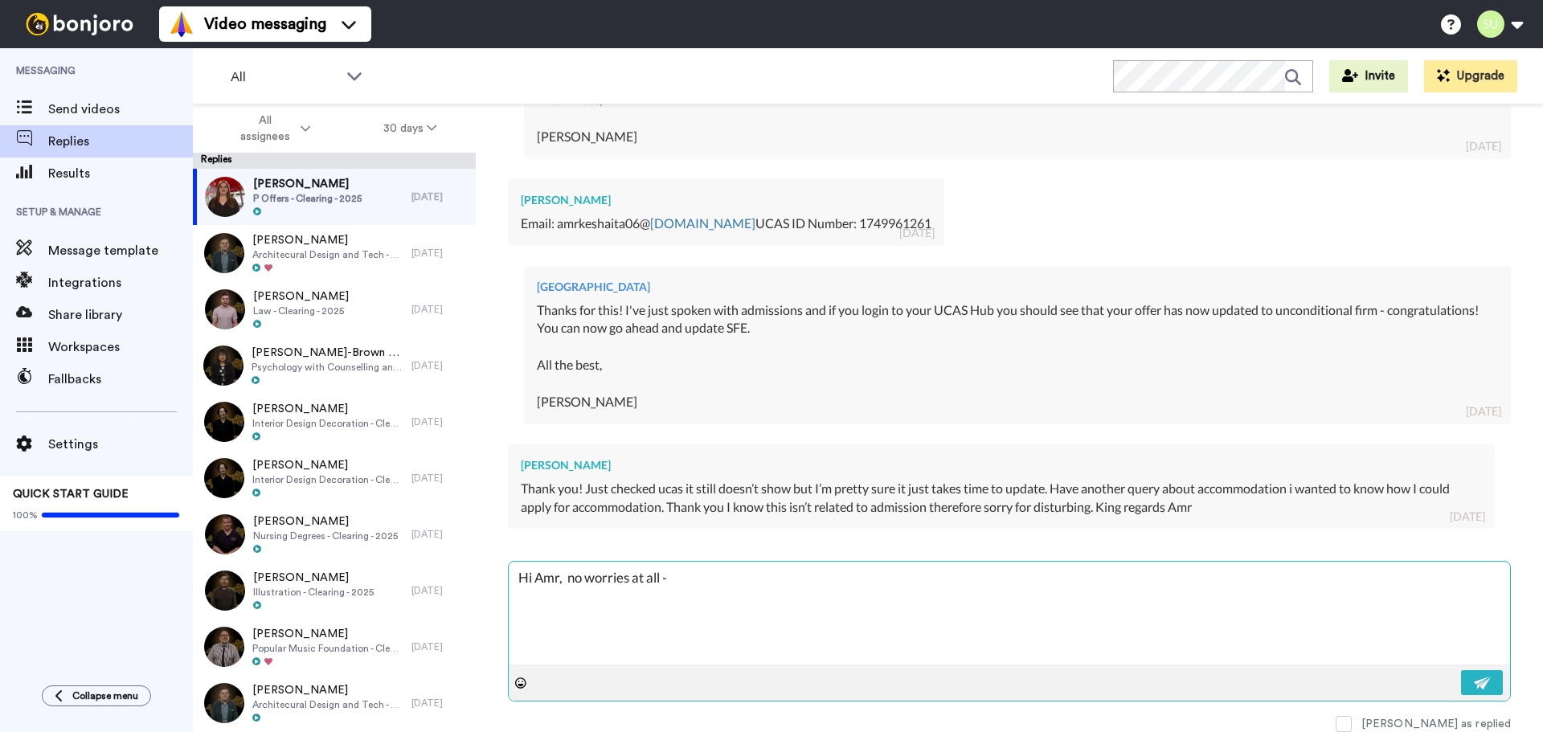
type textarea "x"
type textarea "Hi Amr, no worries at all -"
type textarea "x"
type textarea "Hi Amr, no worries at all - i"
type textarea "x"
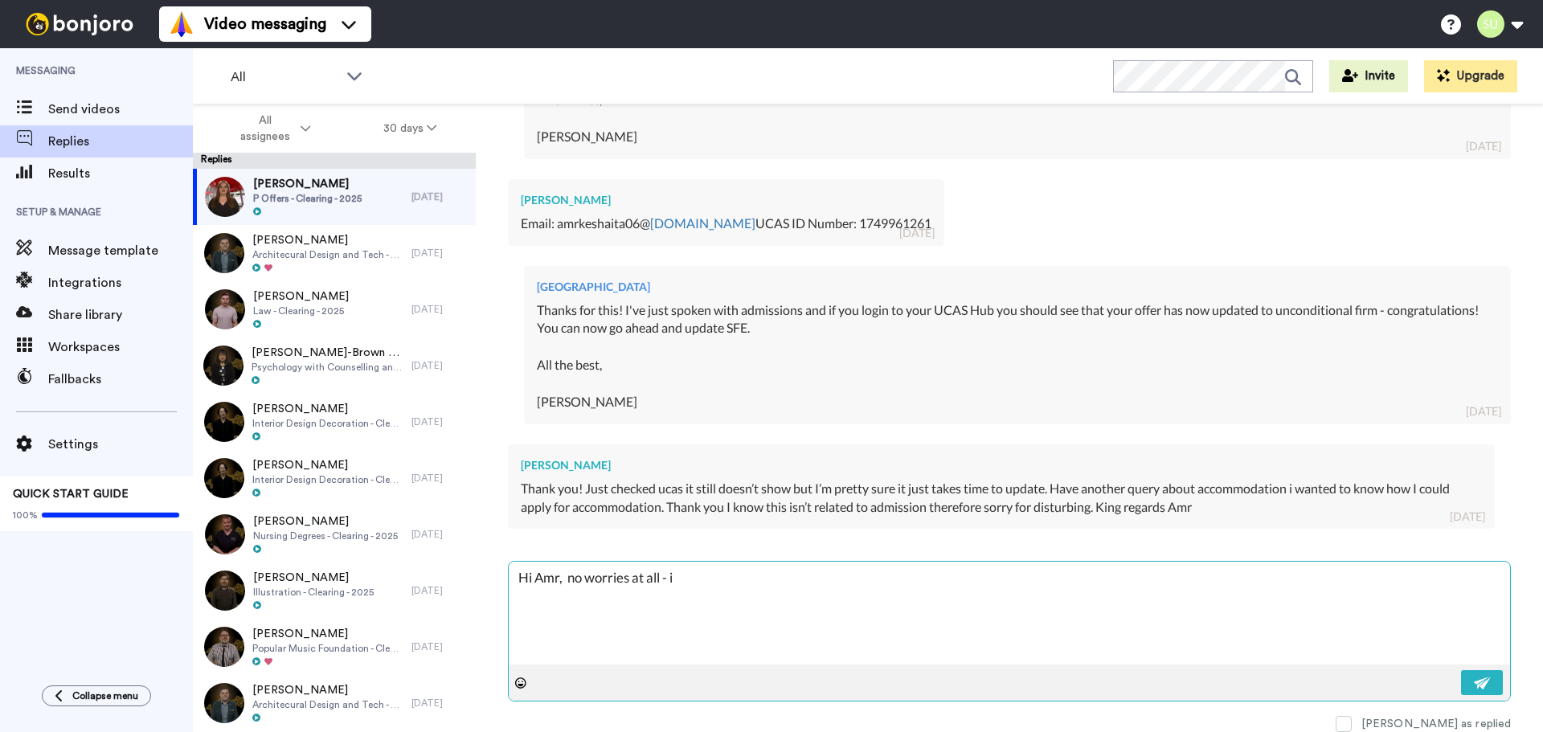
type textarea "Hi Amr, no worries at all - is"
type textarea "x"
type textarea "Hi Amr, no worries at all - is"
type textarea "x"
type textarea "Hi Amr, no worries at all - is i"
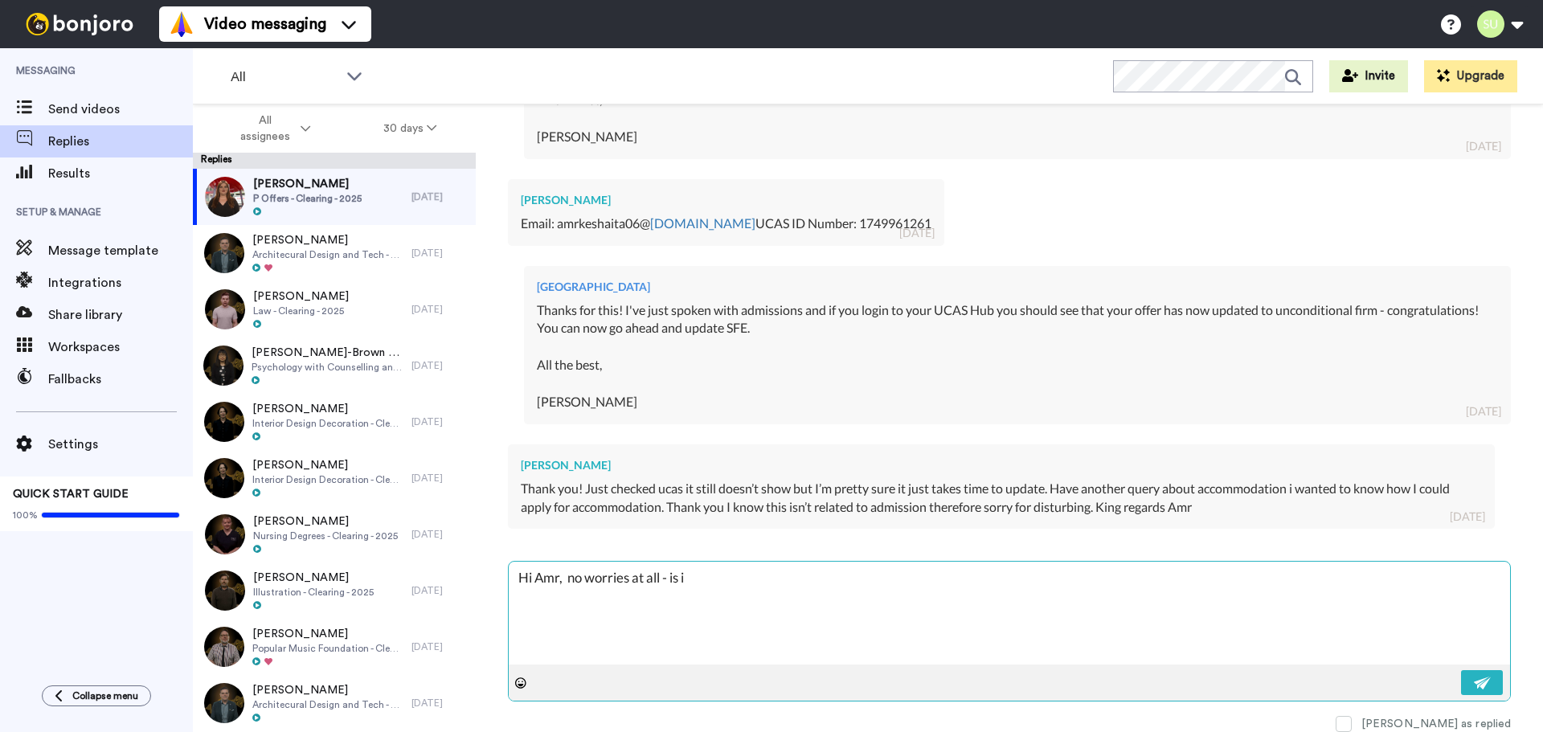
type textarea "x"
type textarea "Hi Amr, no worries at all - is it"
type textarea "x"
type textarea "Hi Amr, no worries at all - is it"
type textarea "x"
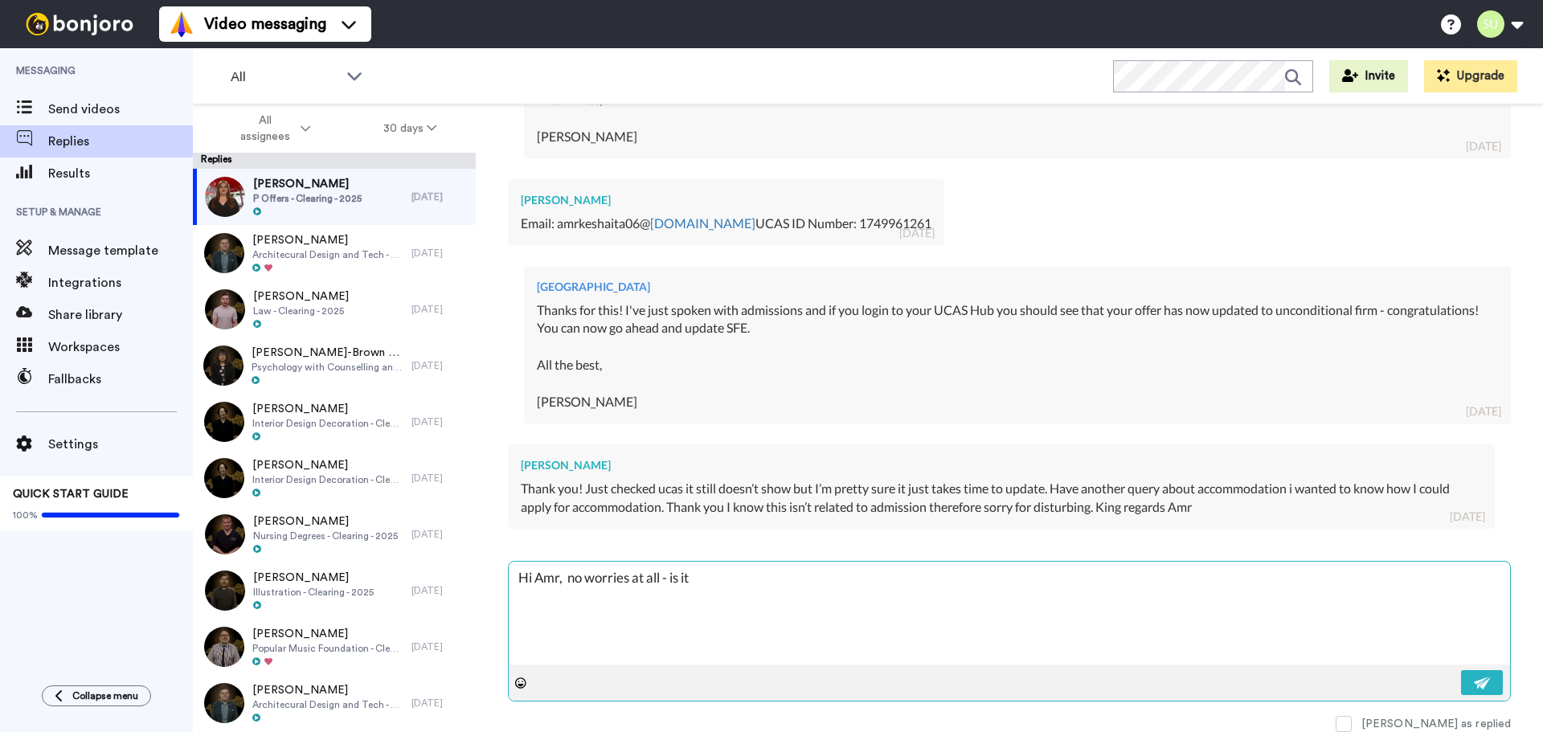
type textarea "Hi Amr, no worries at all - is it u"
type textarea "x"
type textarea "Hi Amr, no worries at all - is it upd"
type textarea "x"
type textarea "Hi Amr, no worries at all - is it upda"
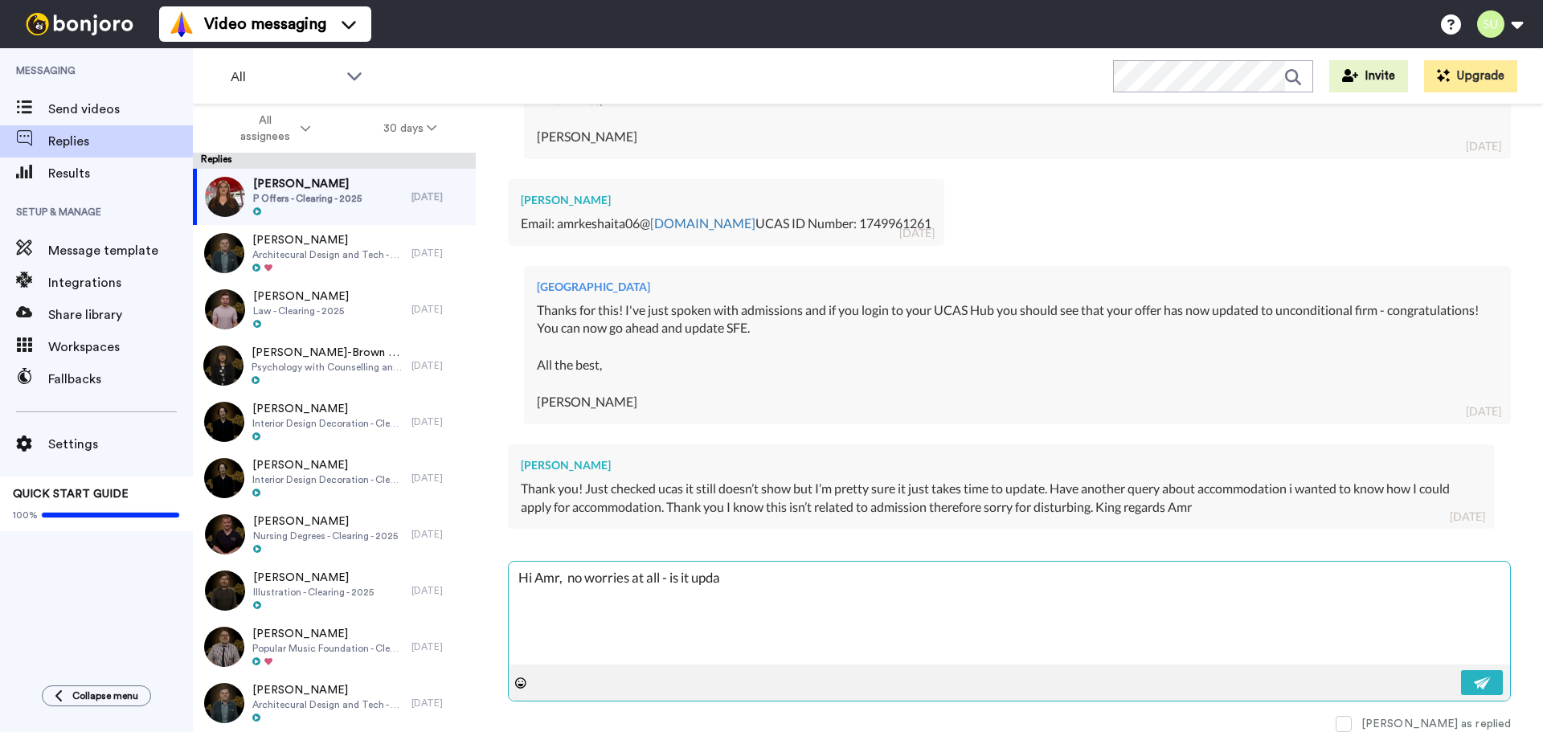
type textarea "x"
type textarea "Hi Amr, no worries at all - is it updat"
type textarea "x"
type textarea "Hi Amr, no worries at all - is it update"
type textarea "x"
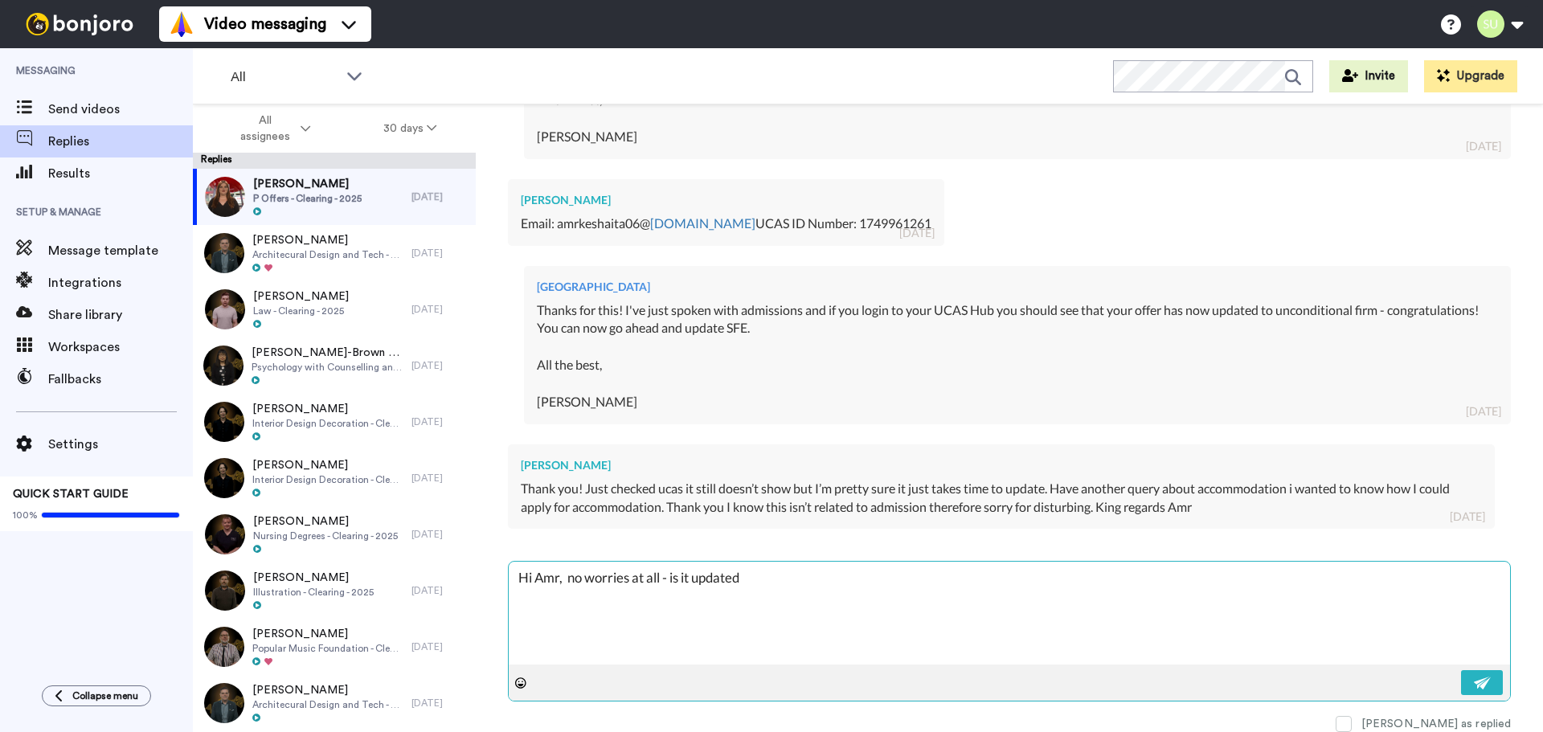
type textarea "Hi Amr, no worries at all - is it updated"
type textarea "x"
type textarea "Hi Amr, no worries at all - is it updated i"
type textarea "x"
type textarea "Hi Amr, no worries at all - is it updated in"
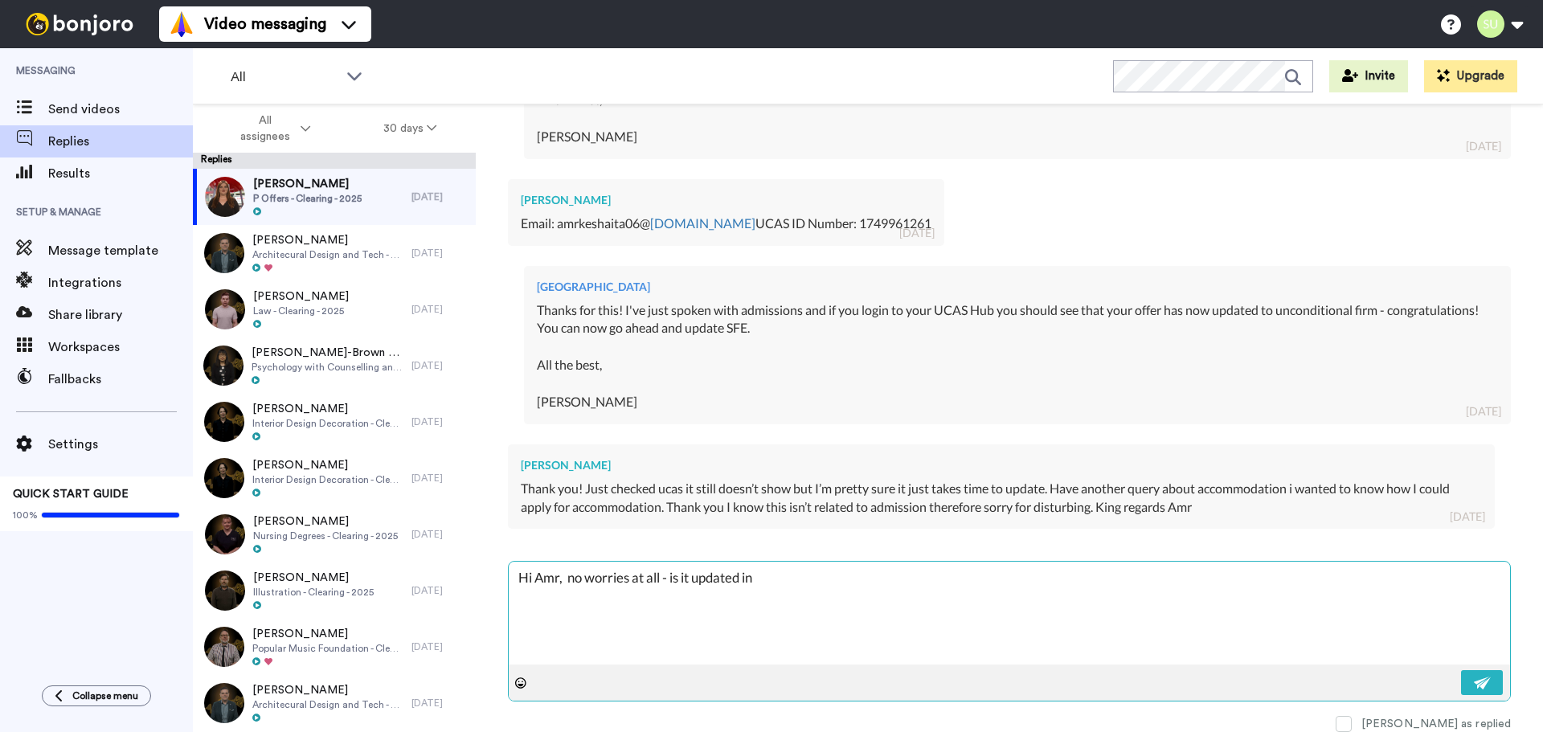
type textarea "x"
type textarea "Hi Amr, no worries at all - is it updated in"
type textarea "x"
type textarea "Hi Amr, no worries at all - is it updated in U"
type textarea "x"
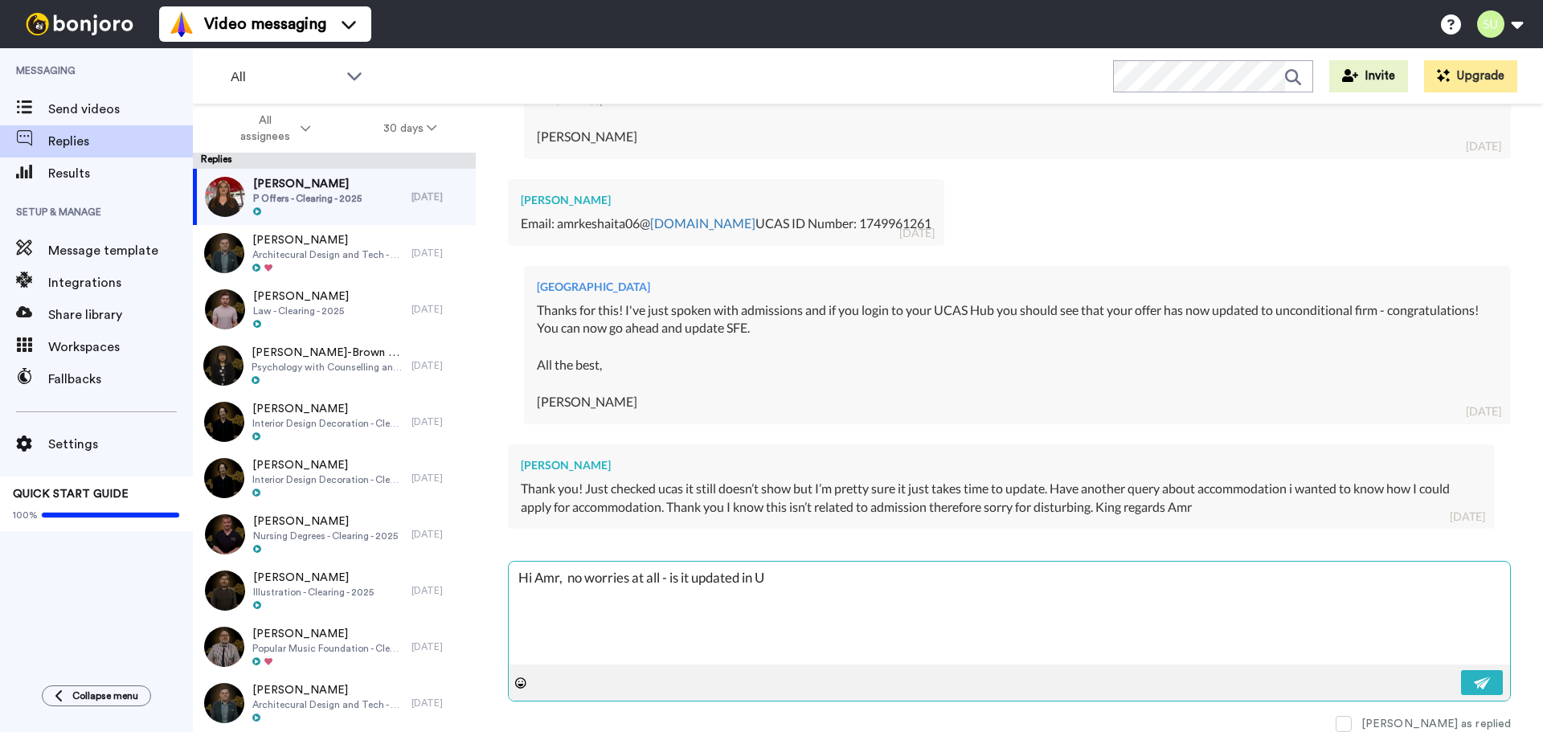
type textarea "Hi Amr, no worries at all - is it updated in UC"
type textarea "x"
type textarea "Hi Amr, no worries at all - is it updated in UCA"
type textarea "x"
type textarea "Hi Amr, no worries at all - is it updated in UCAS"
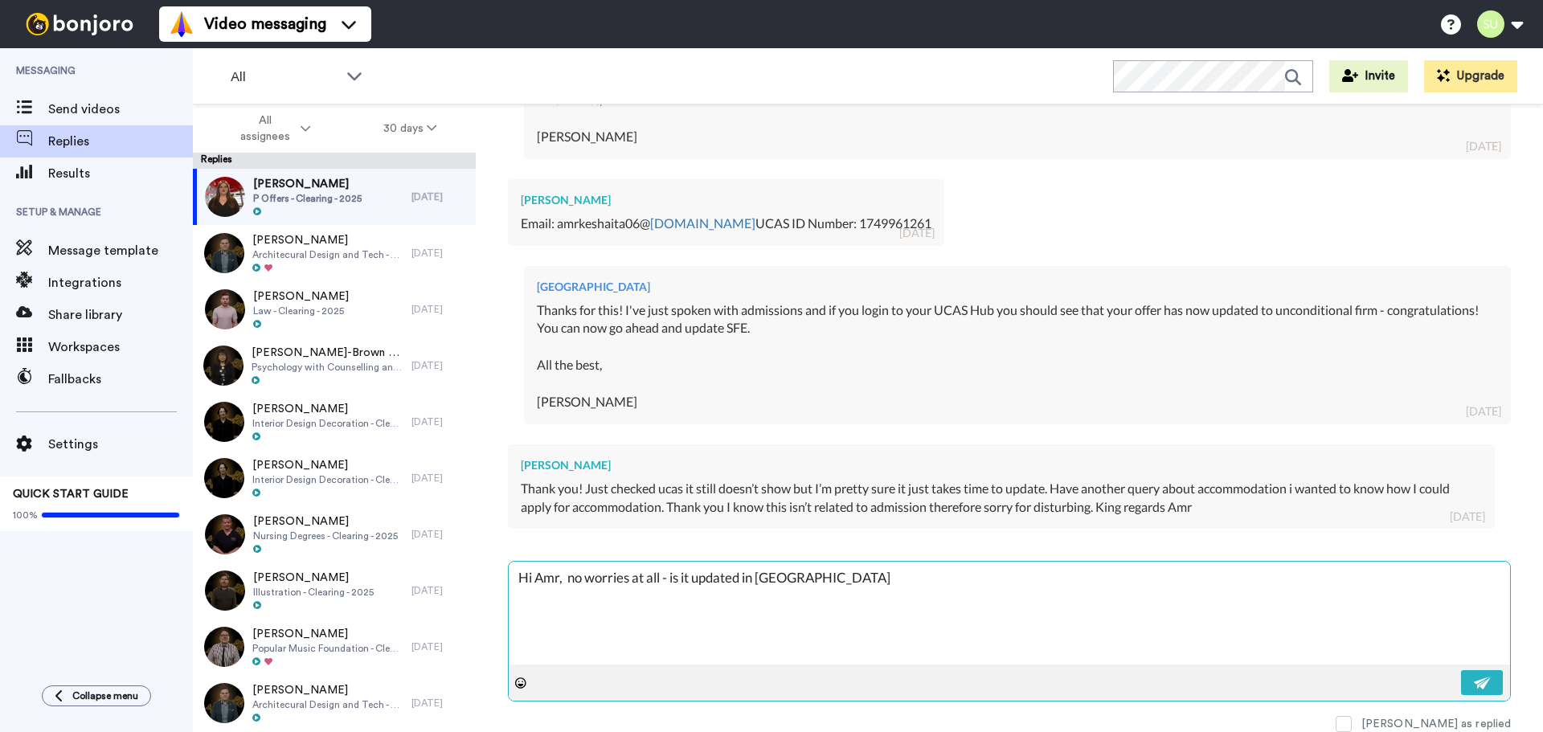
type textarea "x"
type textarea "Hi Amr, no worries at all - is it updated in UCAS"
type textarea "x"
type textarea "Hi Amr, no worries at all - is it updated in UCAS n"
type textarea "x"
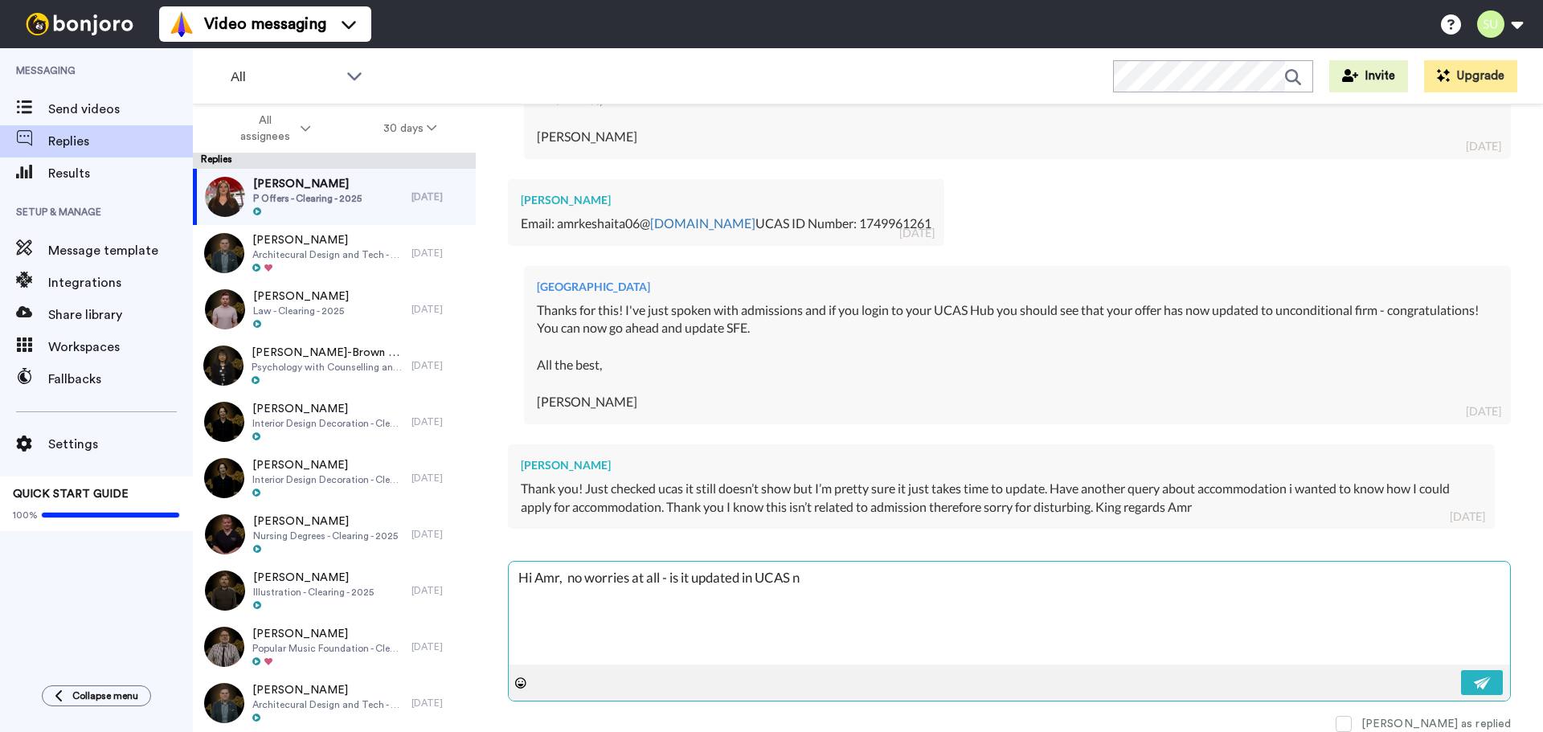
type textarea "Hi Amr, no worries at all - is it updated in UCAS no"
type textarea "x"
type textarea "Hi Amr, no worries at all - is it updated in UCAS now"
type textarea "x"
type textarea "Hi Amr, no worries at all - is it updated in UCAS now?"
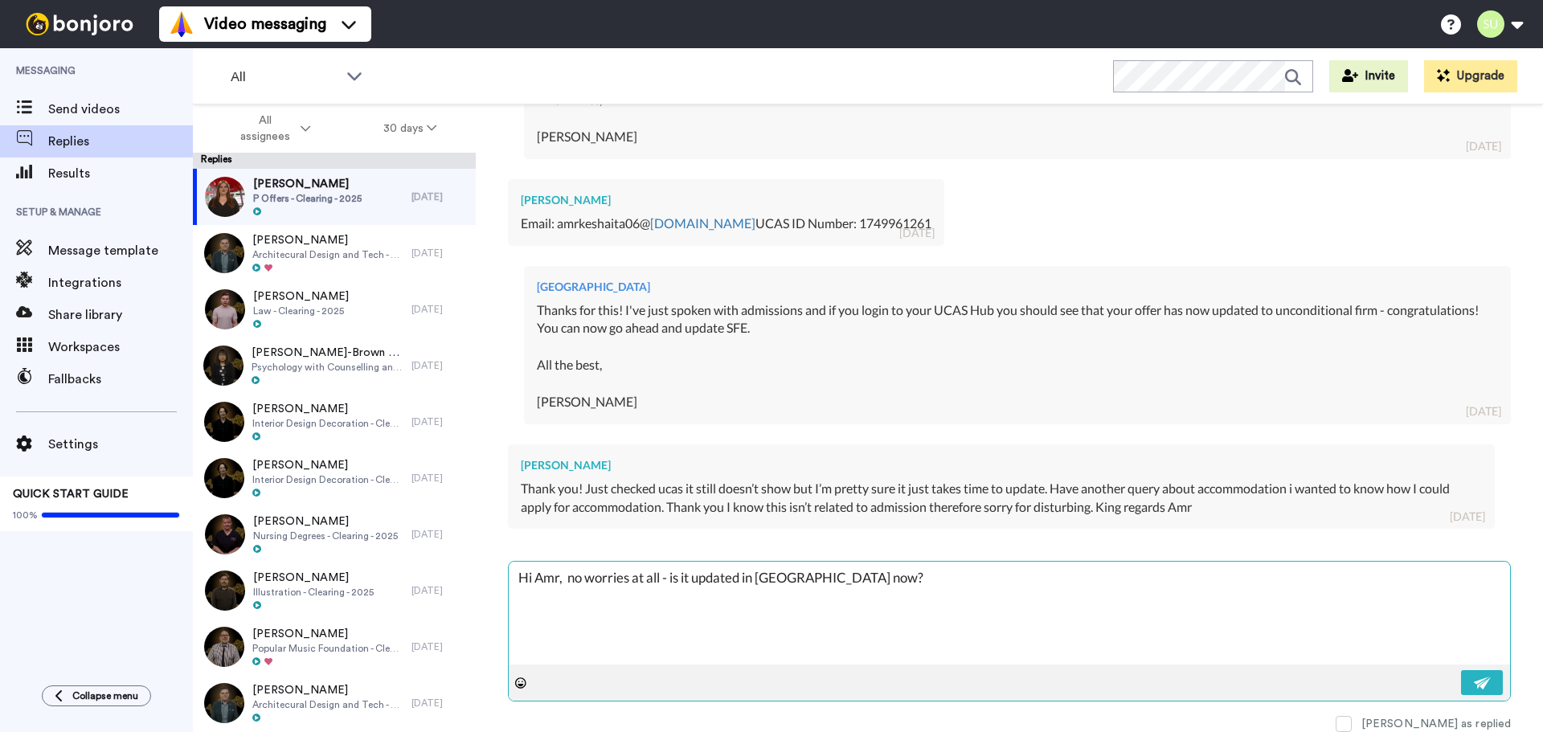
type textarea "x"
type textarea "Hi Amr, no worries at all - is it updated in UCAS now?"
type textarea "x"
type textarea "Hi Amr, no worries at all - is it updated in UCAS now? R"
type textarea "x"
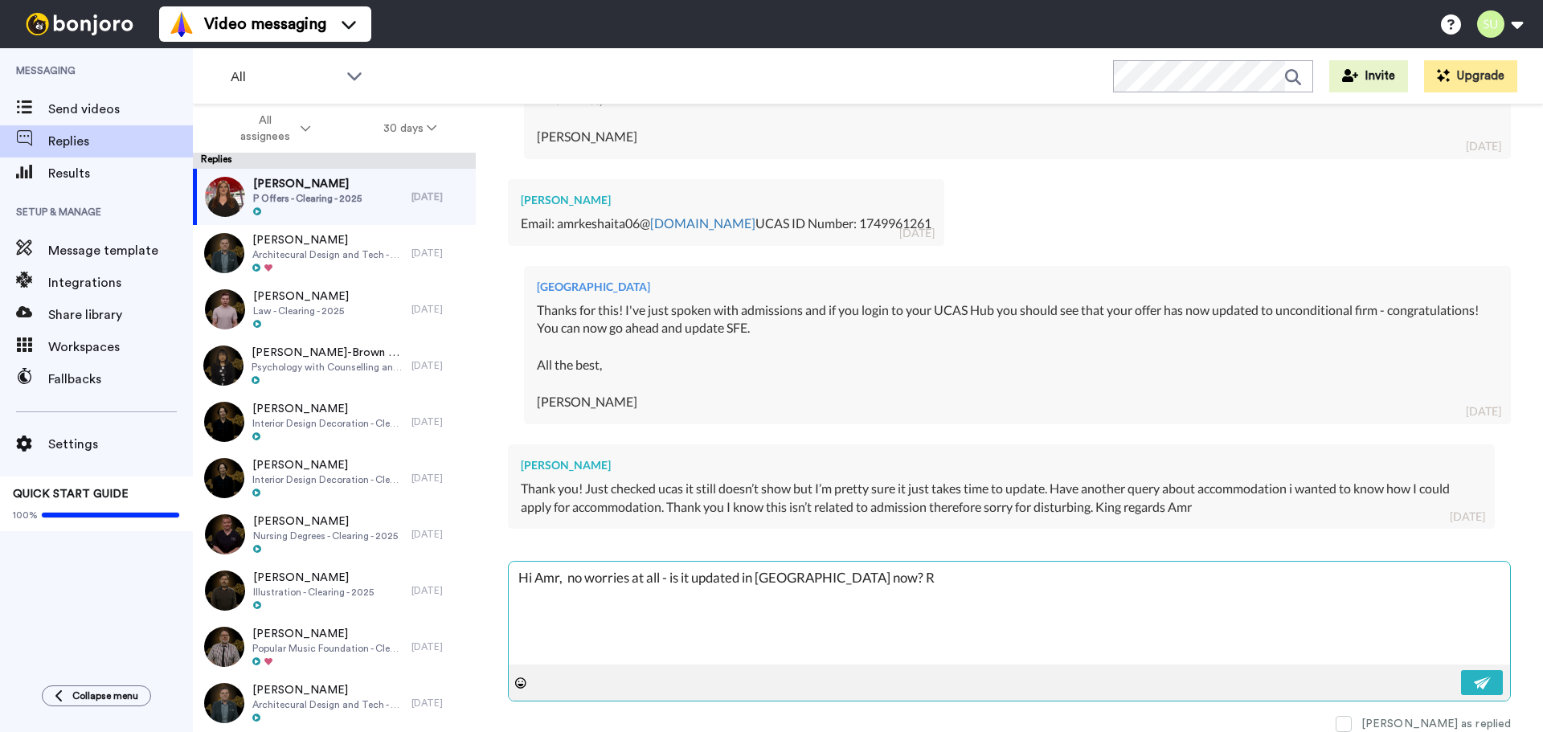
type textarea "Hi Amr, no worries at all - is it updated in UCAS now? Re"
type textarea "x"
type textarea "Hi Amr, no worries at all - is it updated in UCAS now? Reg"
type textarea "x"
type textarea "Hi Amr, no worries at all - is it updated in UCAS now? Rega"
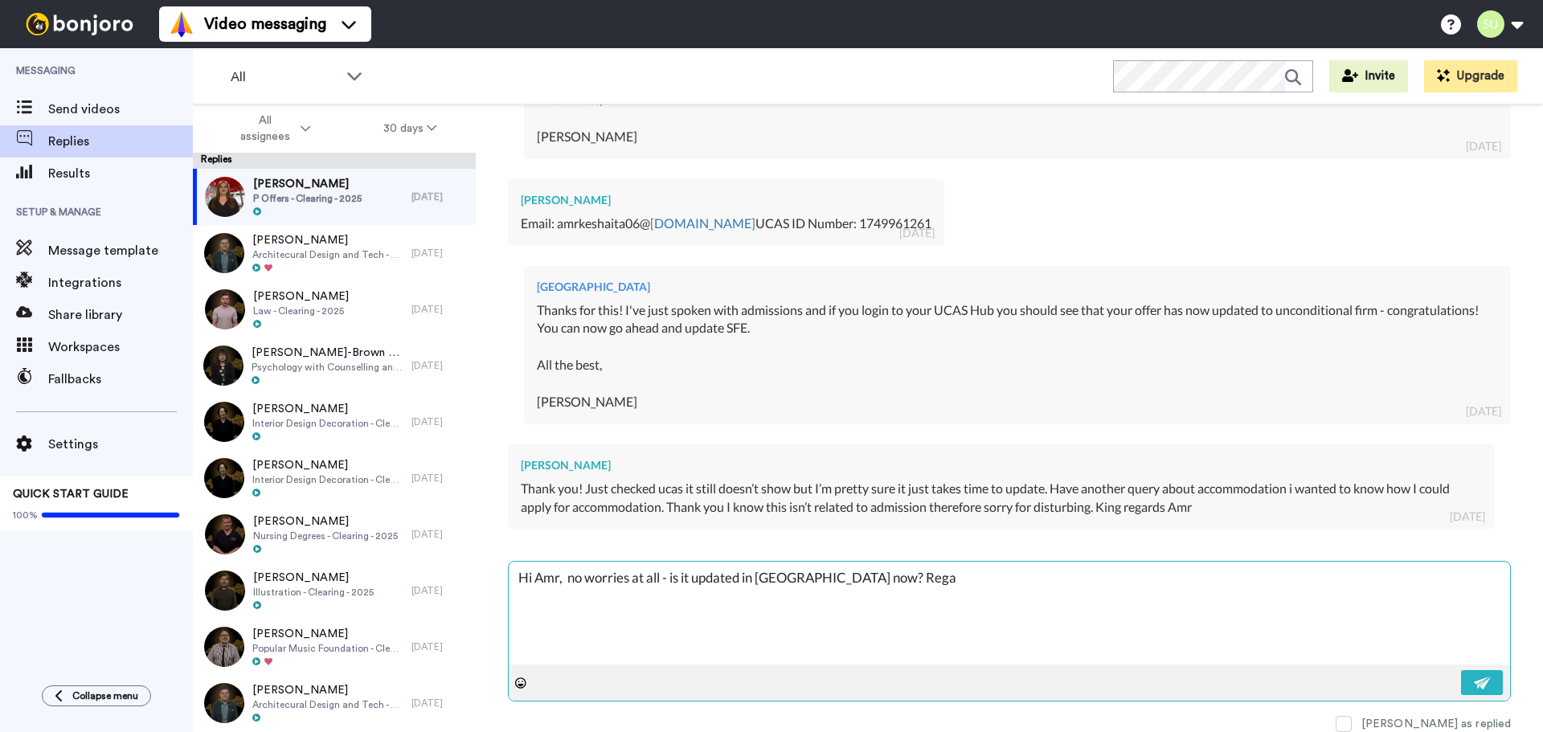
type textarea "x"
type textarea "Hi Amr, no worries at all - is it updated in UCAS now? Regar"
type textarea "x"
type textarea "Hi Amr, no worries at all - is it updated in UCAS now? Regard"
type textarea "x"
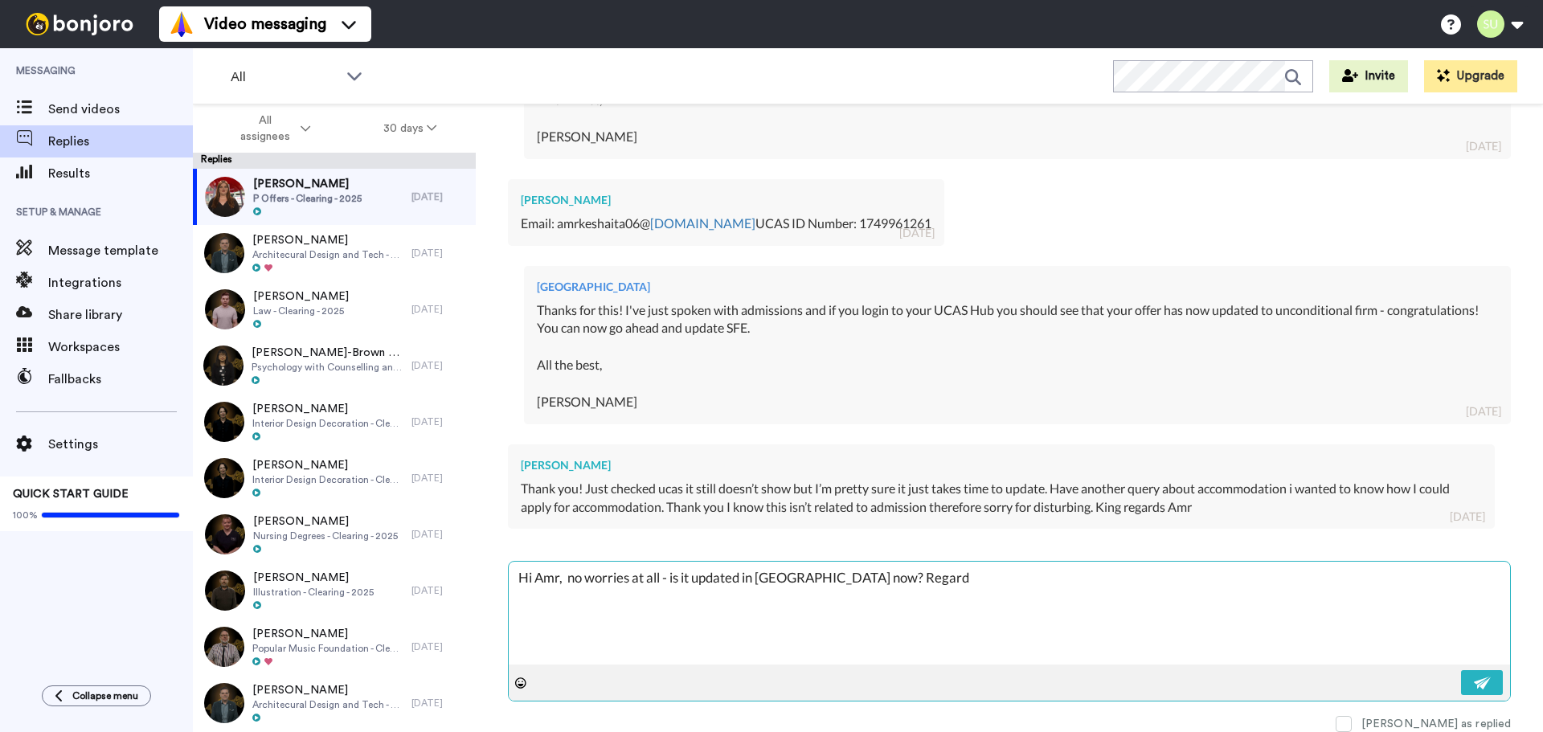
type textarea "Hi Amr, no worries at all - is it updated in UCAS now? Regardi"
type textarea "x"
type textarea "Hi Amr, no worries at all - is it updated in UCAS now? Regardin"
type textarea "x"
type textarea "Hi Amr, no worries at all - is it updated in UCAS now? Regarding"
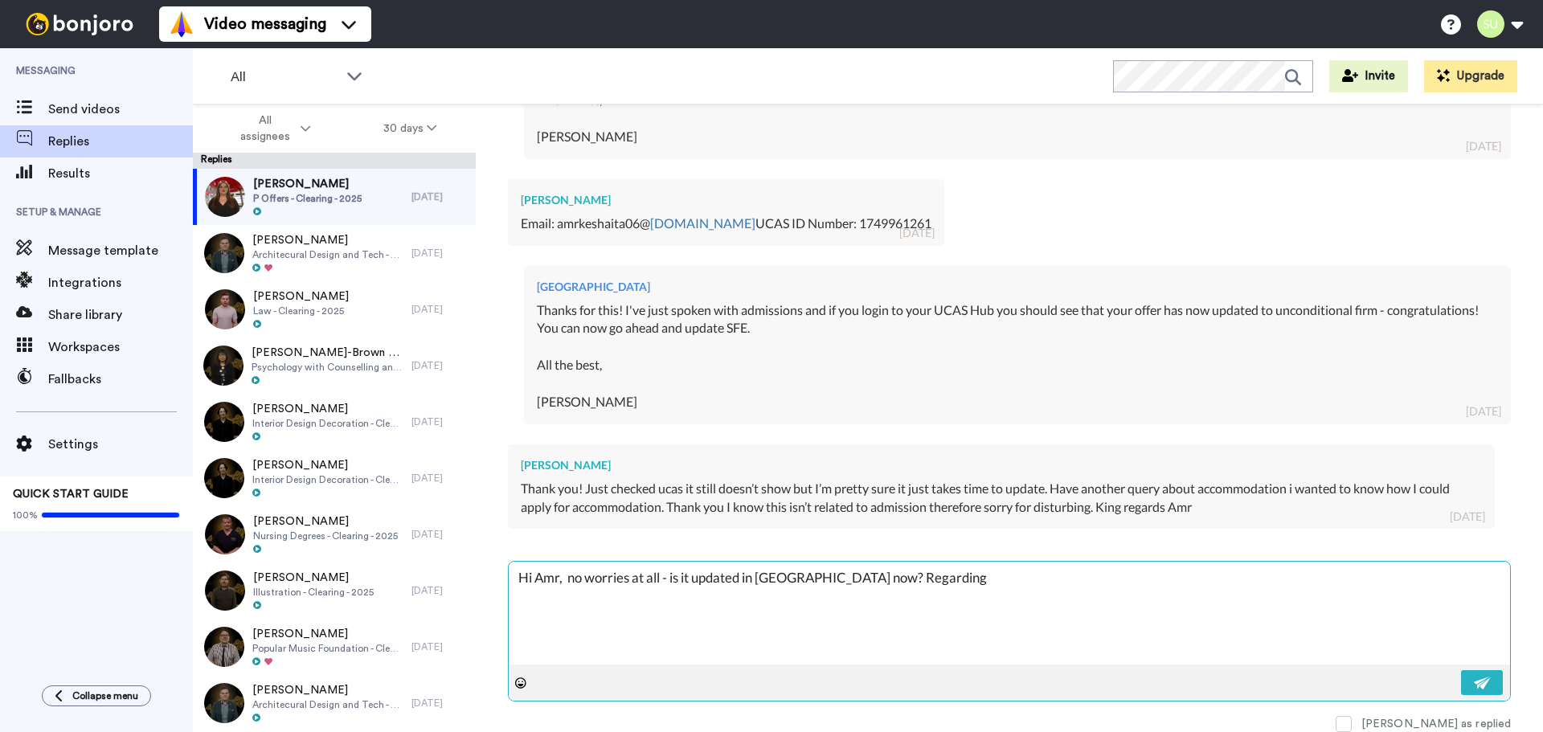
type textarea "x"
type textarea "Hi Amr, no worries at all - is it updated in UCAS now? Regarding"
type textarea "x"
type textarea "Hi Amr, no worries at all - is it updated in UCAS now? Regarding a"
type textarea "x"
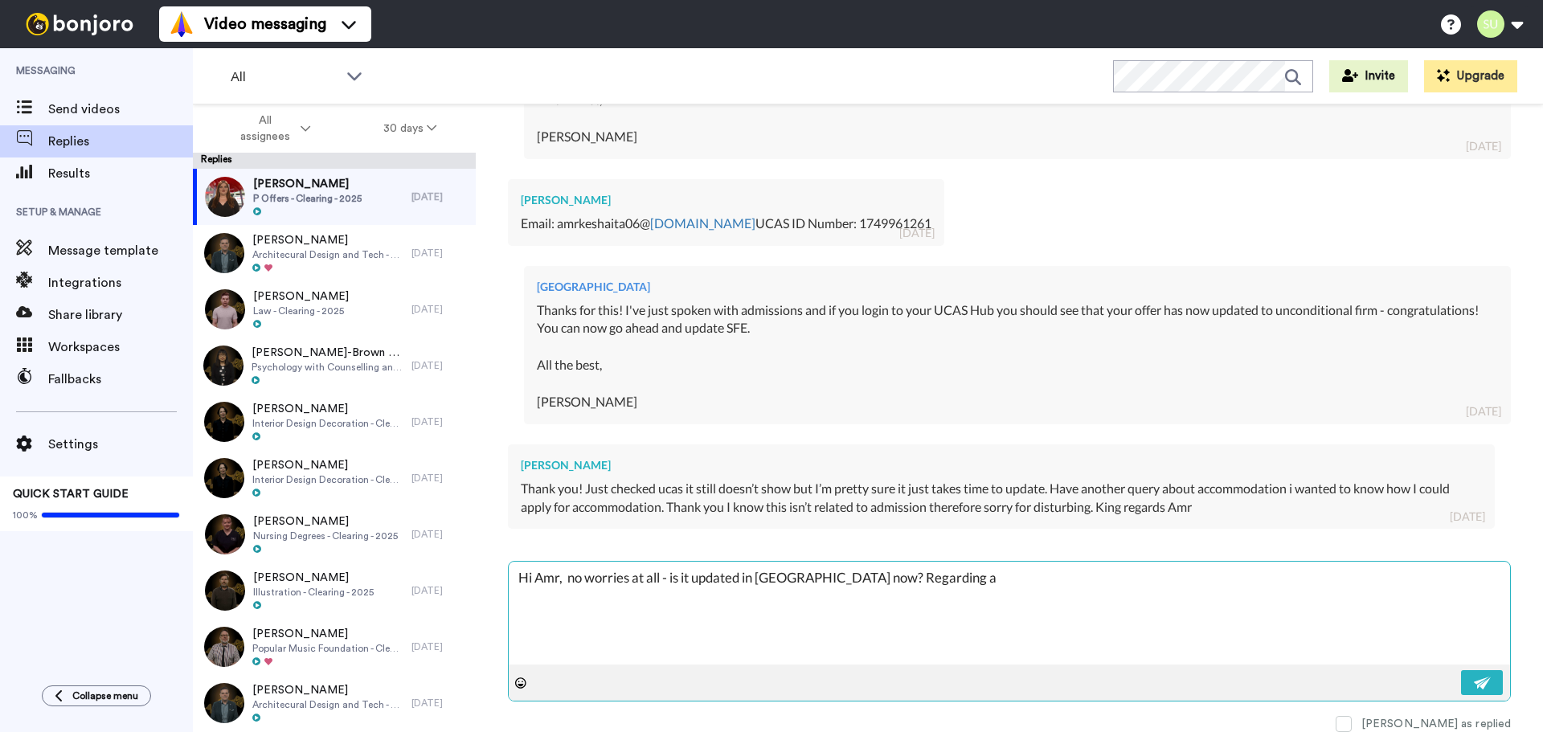
type textarea "Hi Amr, no worries at all - is it updated in UCAS now? Regarding ac"
type textarea "x"
type textarea "Hi Amr, no worries at all - is it updated in UCAS now? Regarding acc"
type textarea "x"
type textarea "Hi Amr, no worries at all - is it updated in UCAS now? Regarding acco"
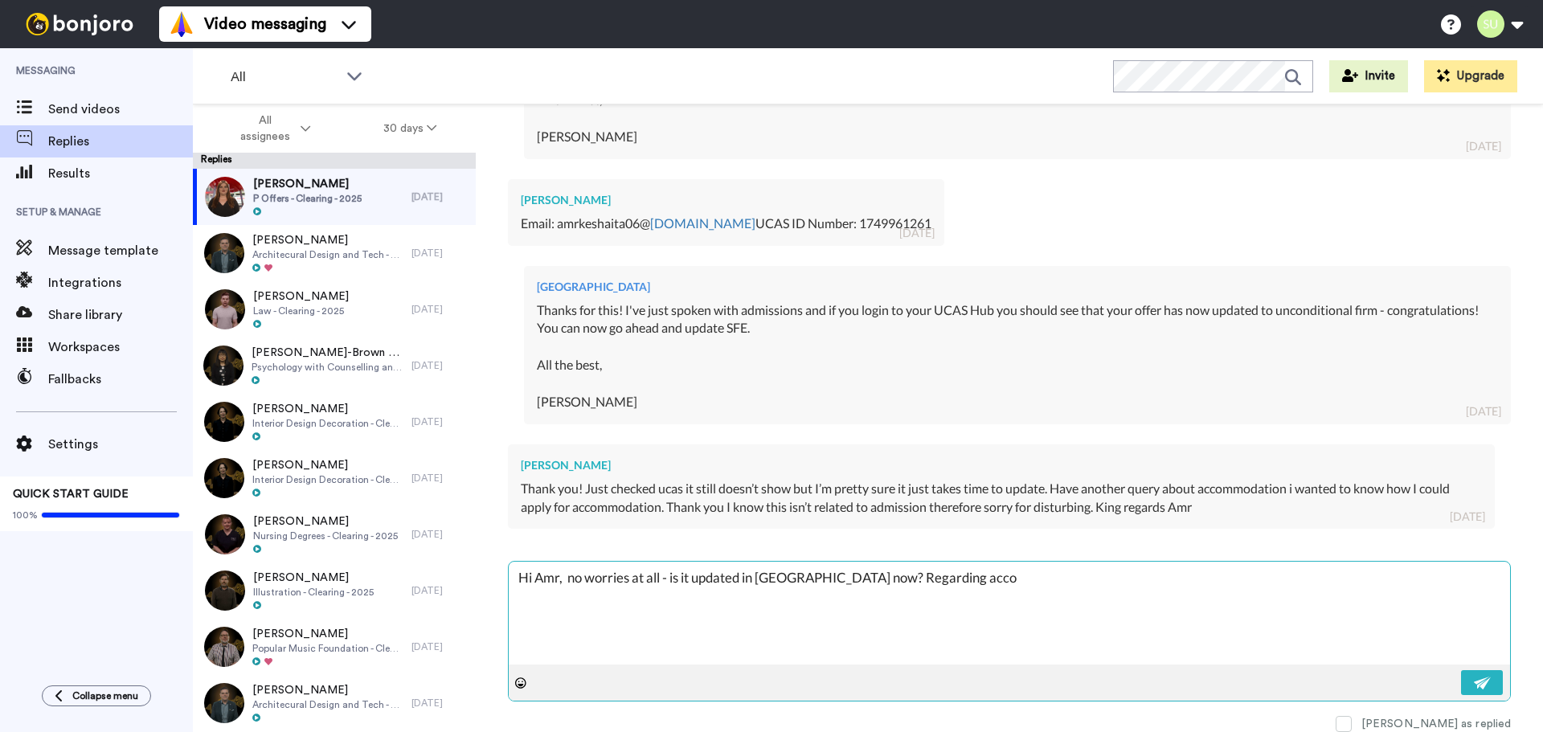
type textarea "x"
type textarea "Hi Amr, no worries at all - is it updated in UCAS now? Regarding accom"
type textarea "x"
type textarea "Hi Amr, no worries at all - is it updated in UCAS now? Regarding accomm"
type textarea "x"
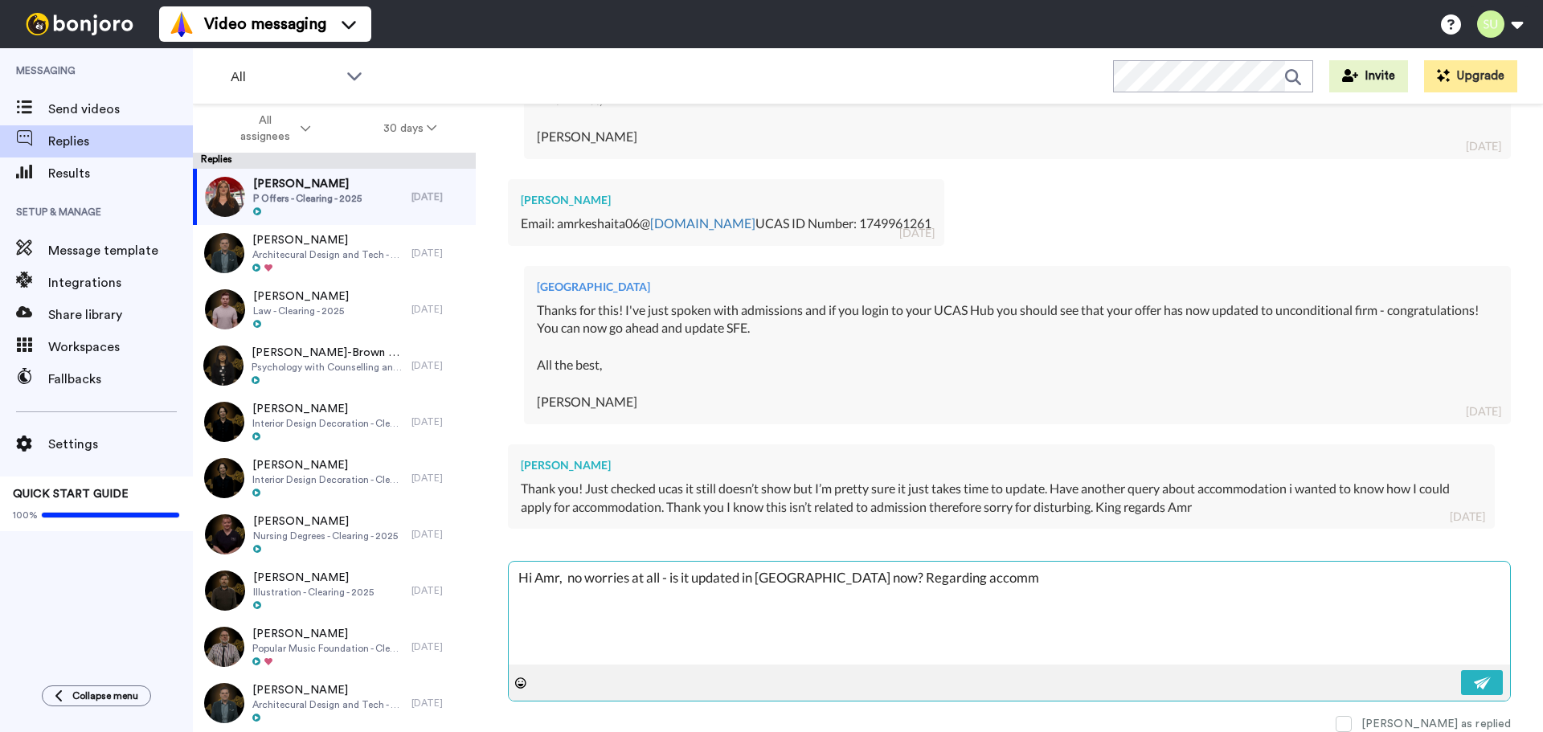
type textarea "Hi Amr, no worries at all - is it updated in UCAS now? Regarding accommo"
type textarea "x"
type textarea "Hi Amr, no worries at all - is it updated in UCAS now? Regarding accommod"
type textarea "x"
type textarea "Hi Amr, no worries at all - is it updated in UCAS now? Regarding accommoda"
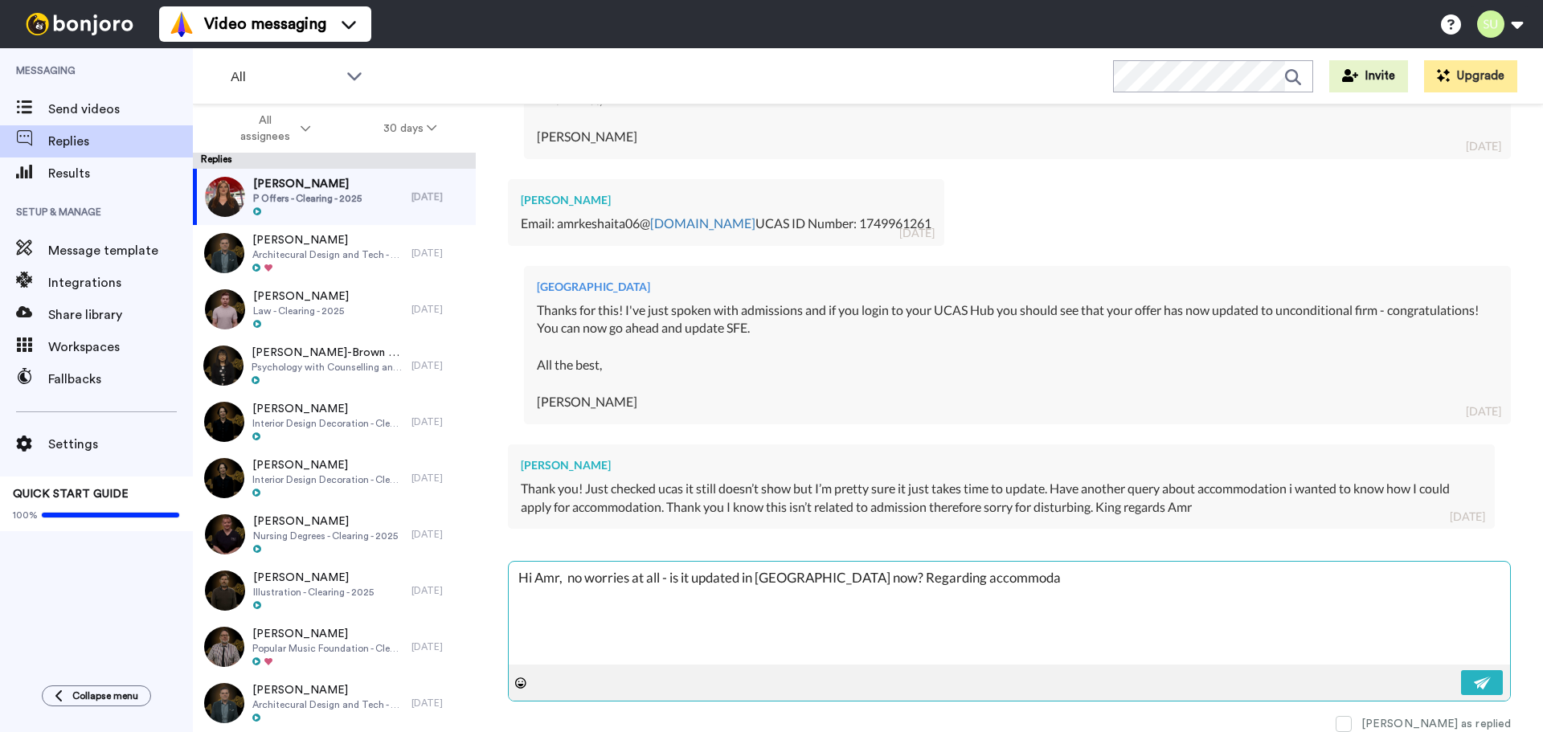
type textarea "x"
type textarea "Hi Amr, no worries at all - is it updated in UCAS now? Regarding accommodat"
type textarea "x"
type textarea "Hi Amr, no worries at all - is it updated in UCAS now? Regarding accommodati"
type textarea "x"
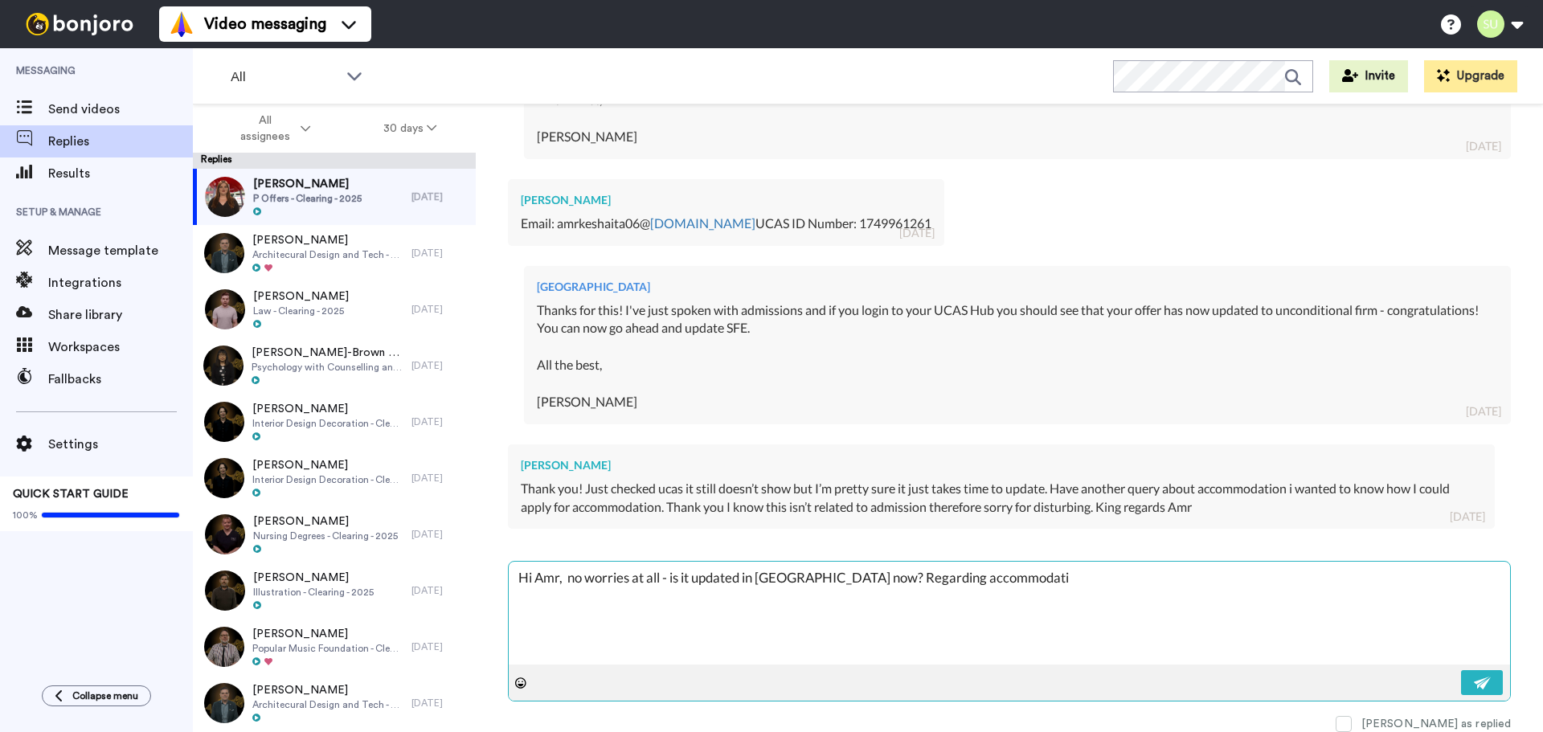
type textarea "Hi Amr, no worries at all - is it updated in UCAS now? Regarding accommodatio"
type textarea "x"
type textarea "Hi Amr, no worries at all - is it updated in UCAS now? Regarding accommodation"
type textarea "x"
type textarea "Hi Amr, no worries at all - is it updated in UCAS now? Regarding accommodation"
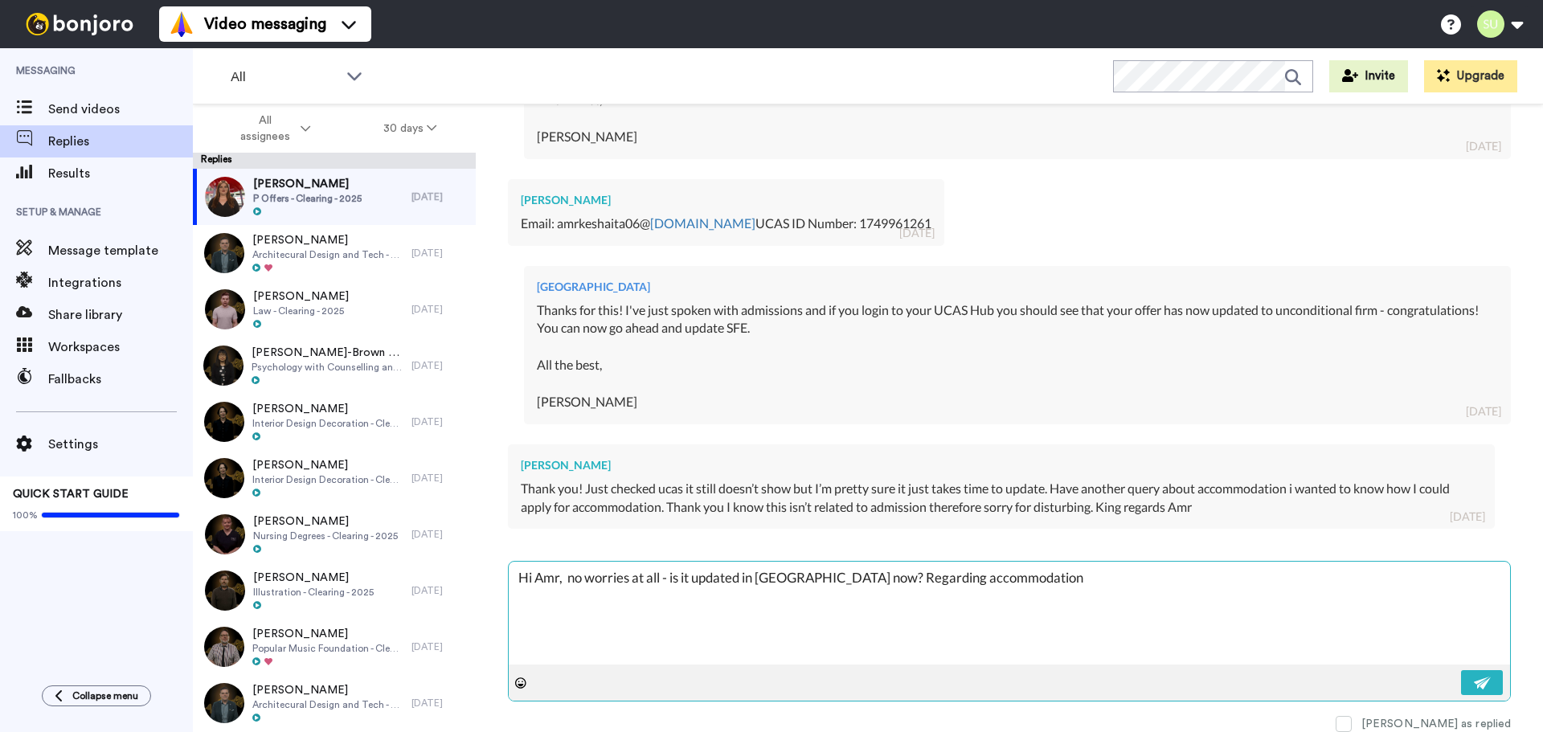
type textarea "x"
type textarea "Hi Amr, no worries at all - is it updated in UCAS now? Regarding accommodation …"
type textarea "x"
type textarea "Hi Amr, no worries at all - is it updated in UCAS now? Regarding accommodation …"
type textarea "x"
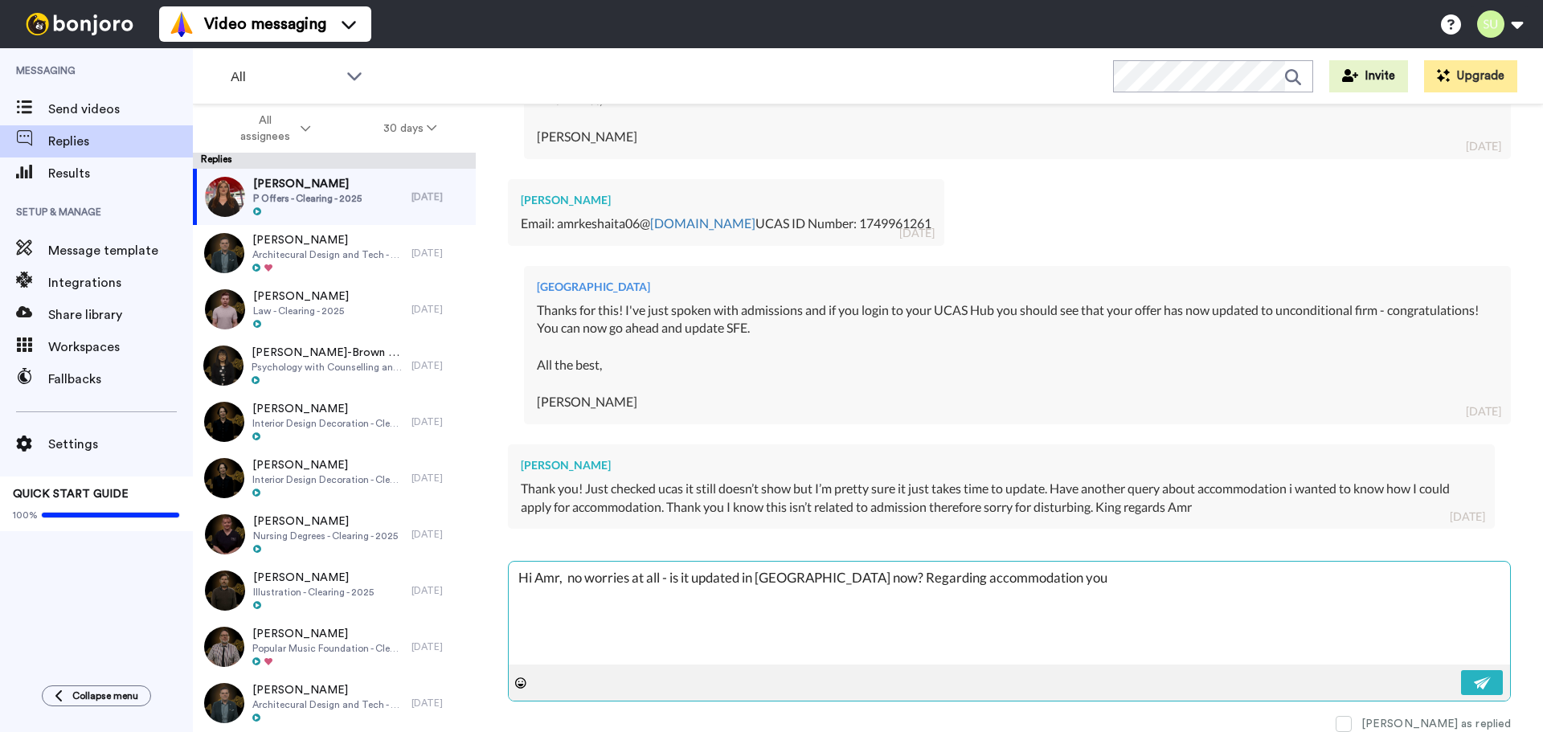
type textarea "Hi Amr, no worries at all - is it updated in UCAS now? Regarding accommodation …"
type textarea "x"
type textarea "Hi Amr, no worries at all - is it updated in UCAS now? Regarding accommodation …"
type textarea "x"
type textarea "Hi Amr, no worries at all - is it updated in UCAS now? Regarding accommodation …"
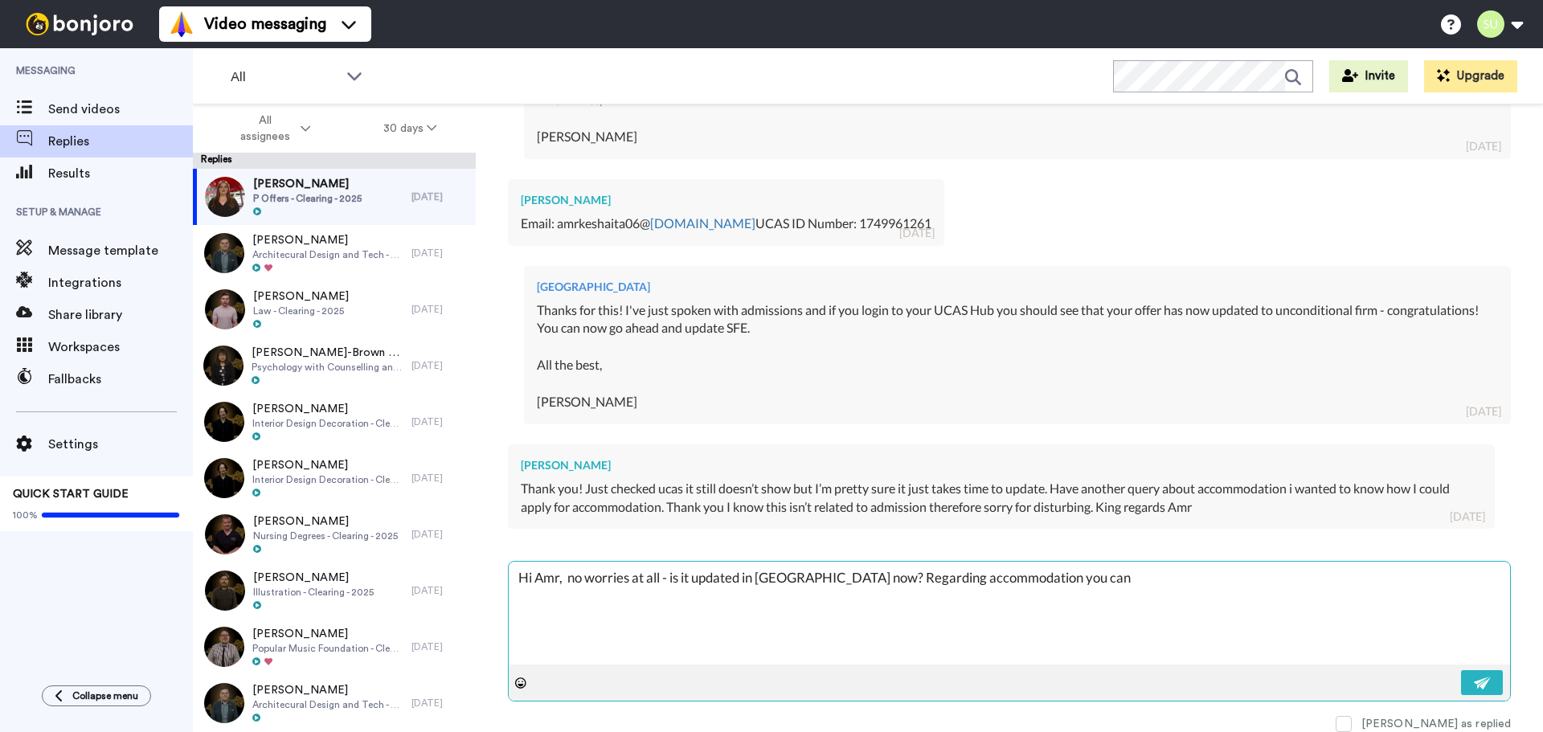
type textarea "x"
type textarea "Hi Amr, no worries at all - is it updated in UCAS now? Regarding accommodation …"
type textarea "x"
type textarea "Hi Amr, no worries at all - is it updated in UCAS now? Regarding accommodation …"
type textarea "x"
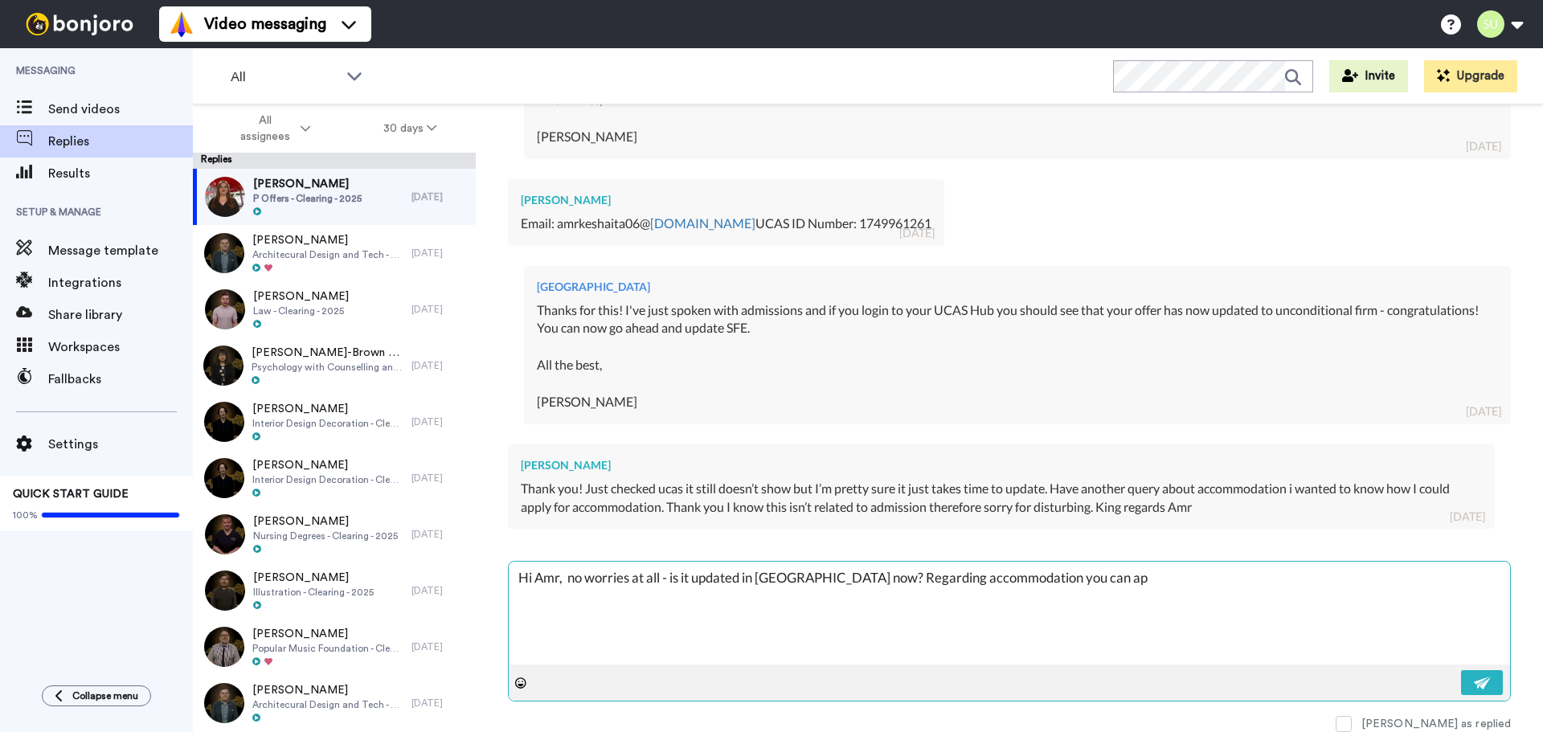
type textarea "Hi Amr, no worries at all - is it updated in UCAS now? Regarding accommodation …"
type textarea "x"
type textarea "Hi Amr, no worries at all - is it updated in UCAS now? Regarding accommodation …"
type textarea "x"
type textarea "Hi Amr, no worries at all - is it updated in UCAS now? Regarding accommodation …"
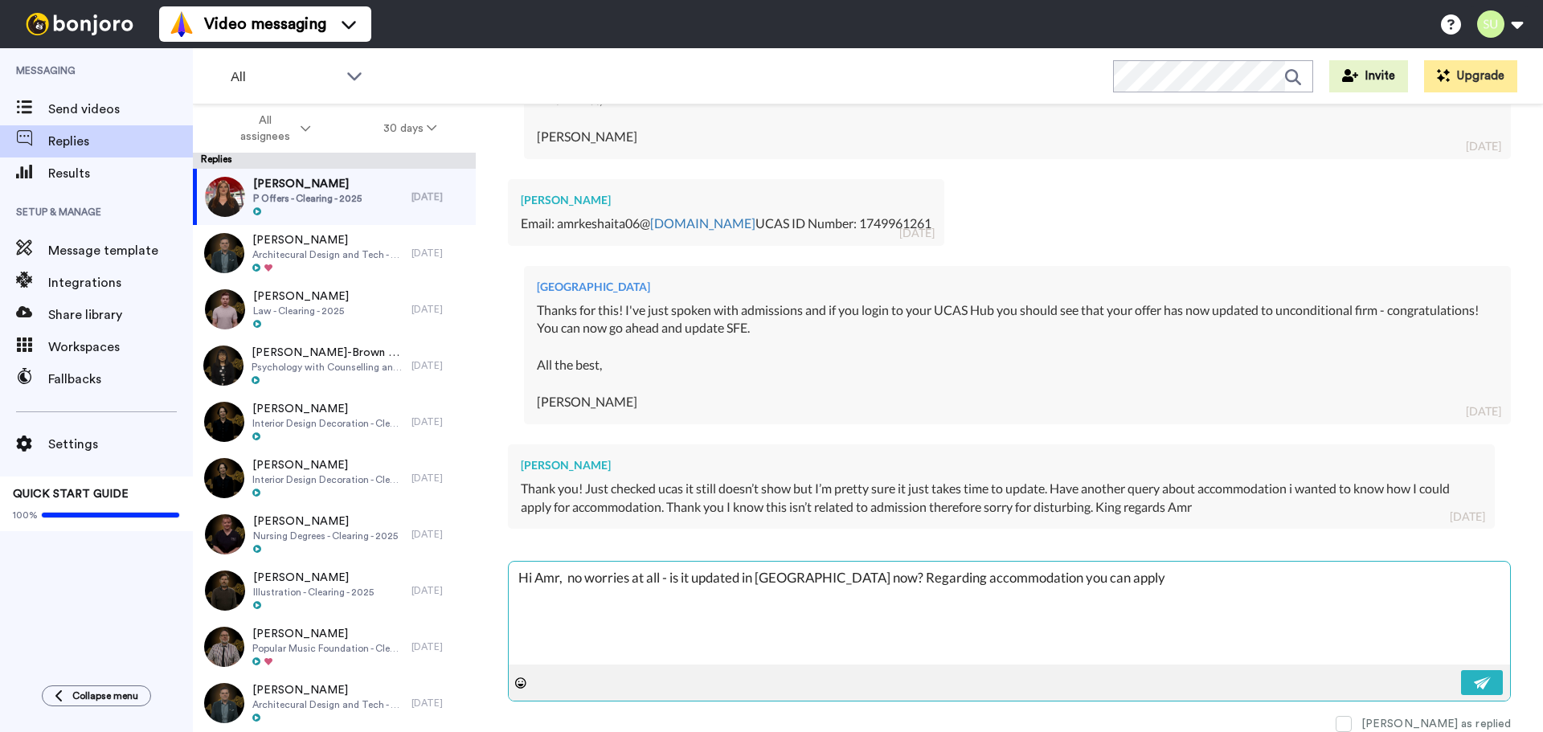
type textarea "x"
type textarea "Hi Amr, no worries at all - is it updated in UCAS now? Regarding accommodation …"
type textarea "x"
type textarea "Hi Amr, no worries at all - is it updated in UCAS now? Regarding accommodation …"
type textarea "x"
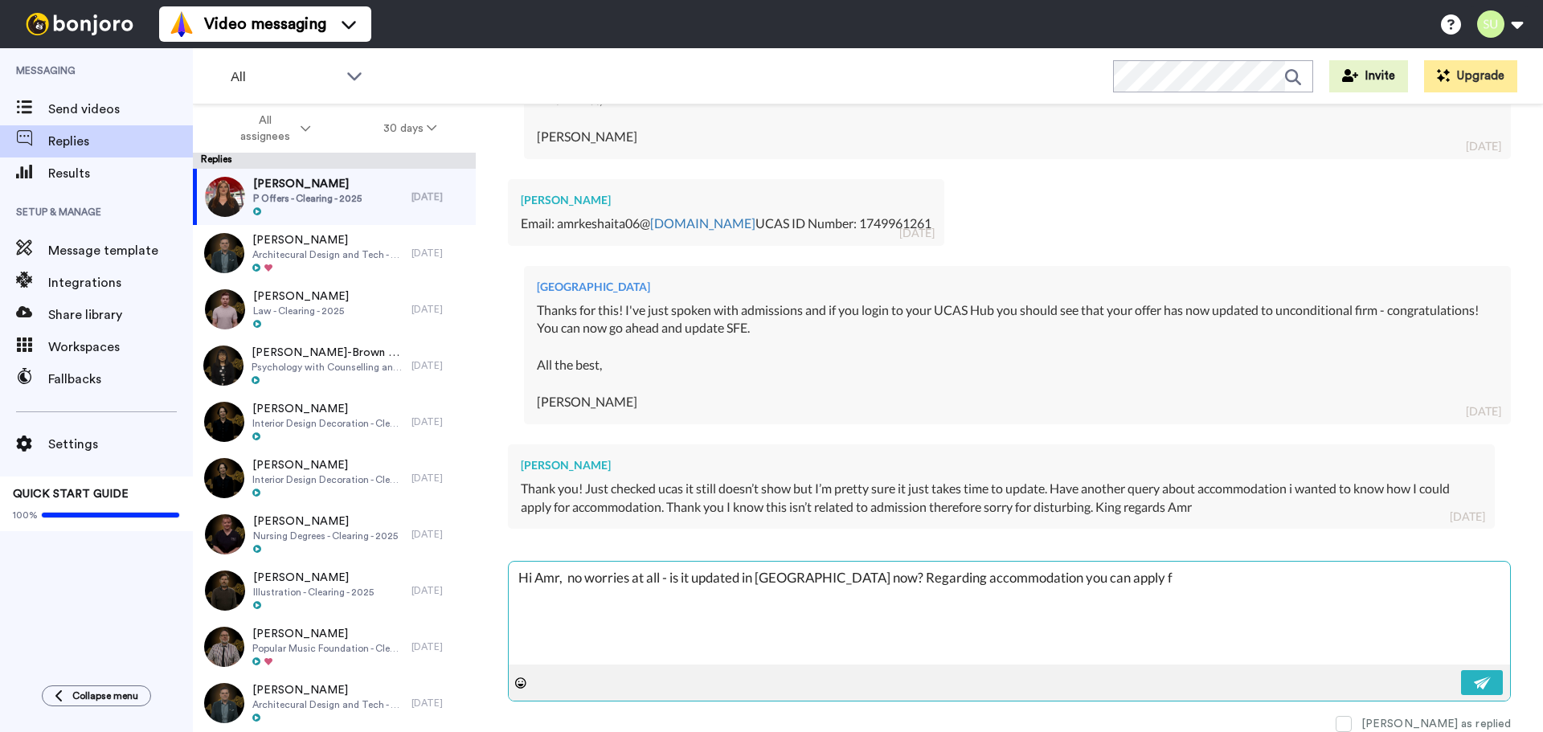
type textarea "Hi Amr, no worries at all - is it updated in UCAS now? Regarding accommodation …"
paste textarea "https://www.solent.ac.uk/accommodation/how-to-apply"
click at [1473, 679] on img at bounding box center [1482, 682] width 18 height 13
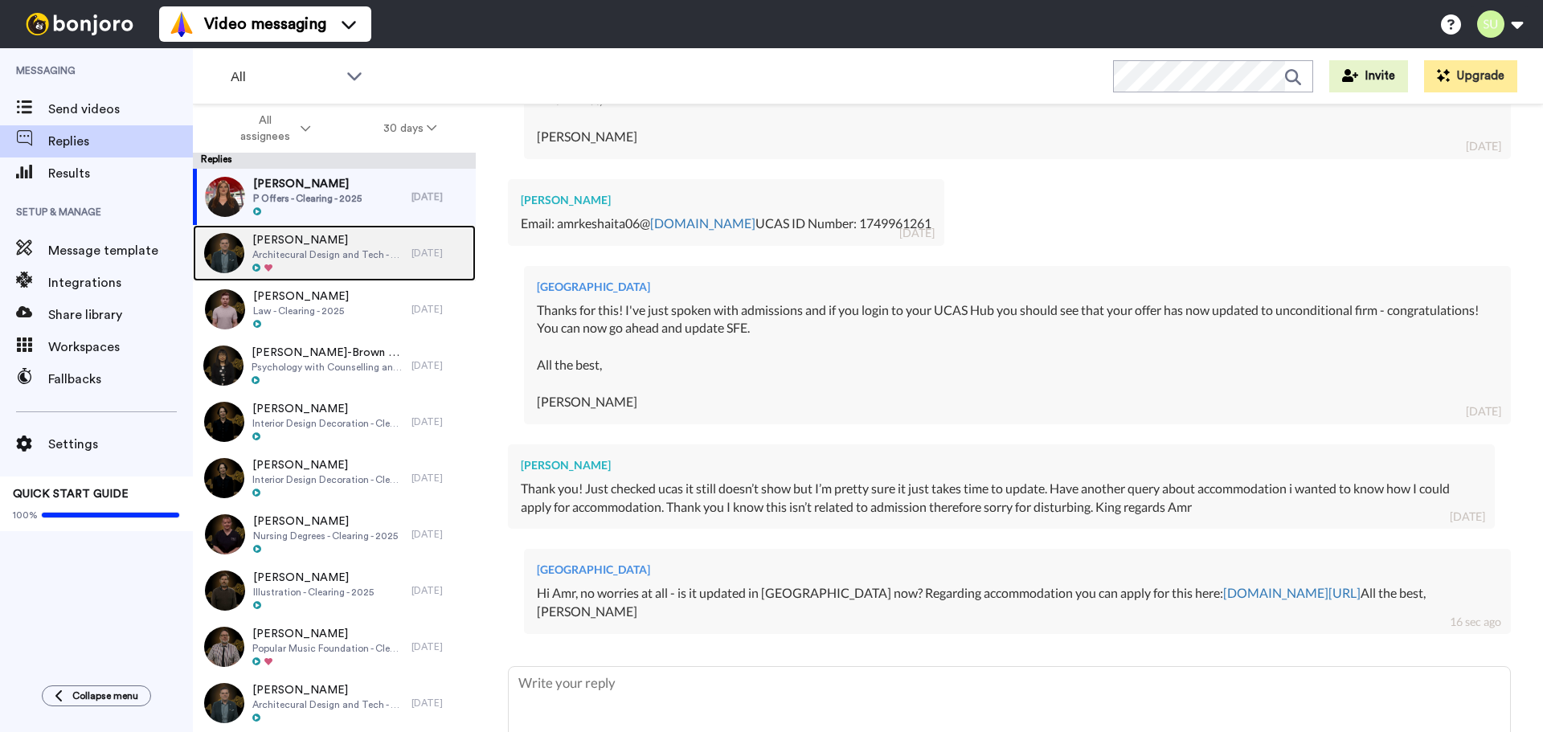
click at [323, 258] on span "Architecural Design and Tech - Clearing - 2025" at bounding box center [327, 254] width 151 height 13
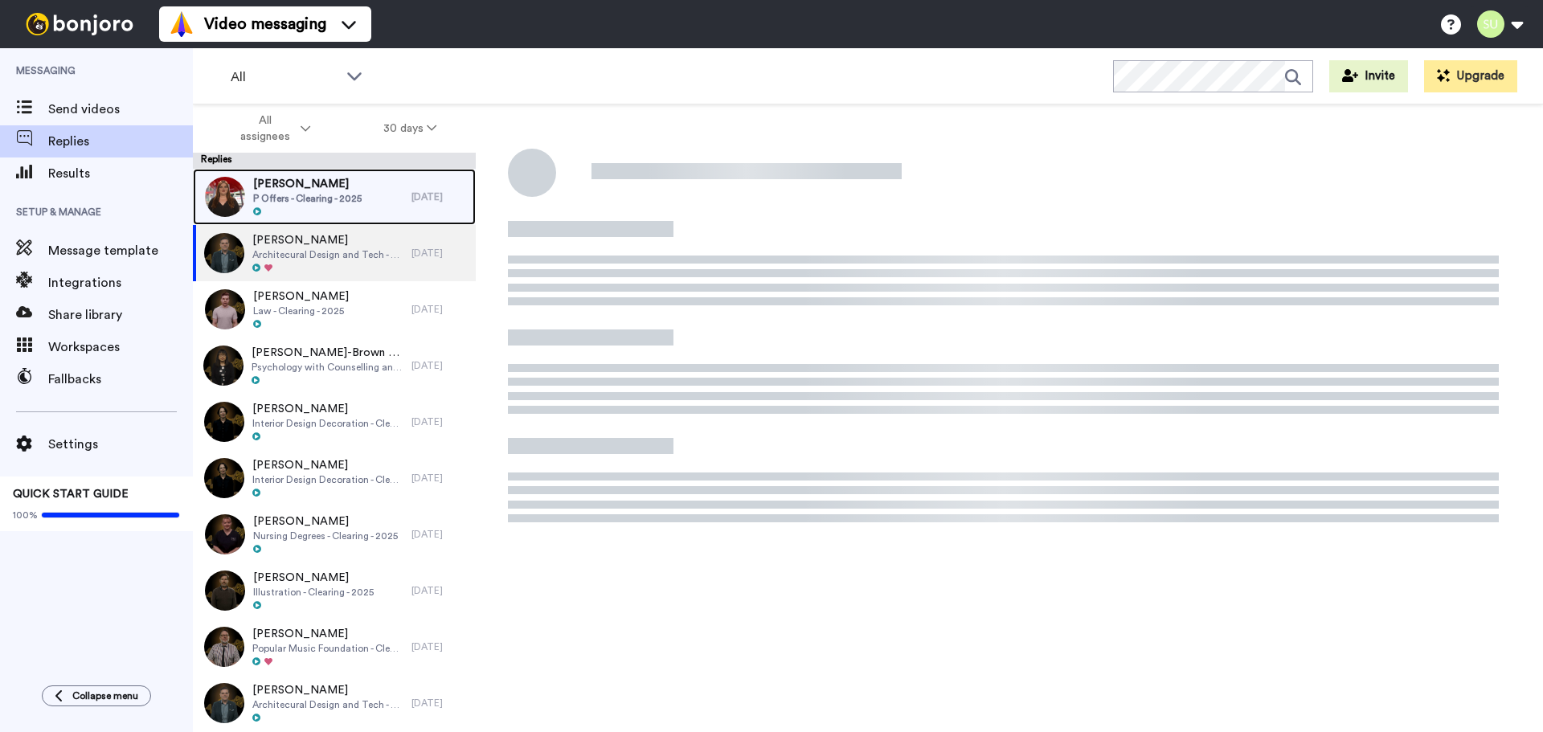
click at [322, 179] on span "Amr Keshaita" at bounding box center [307, 184] width 108 height 16
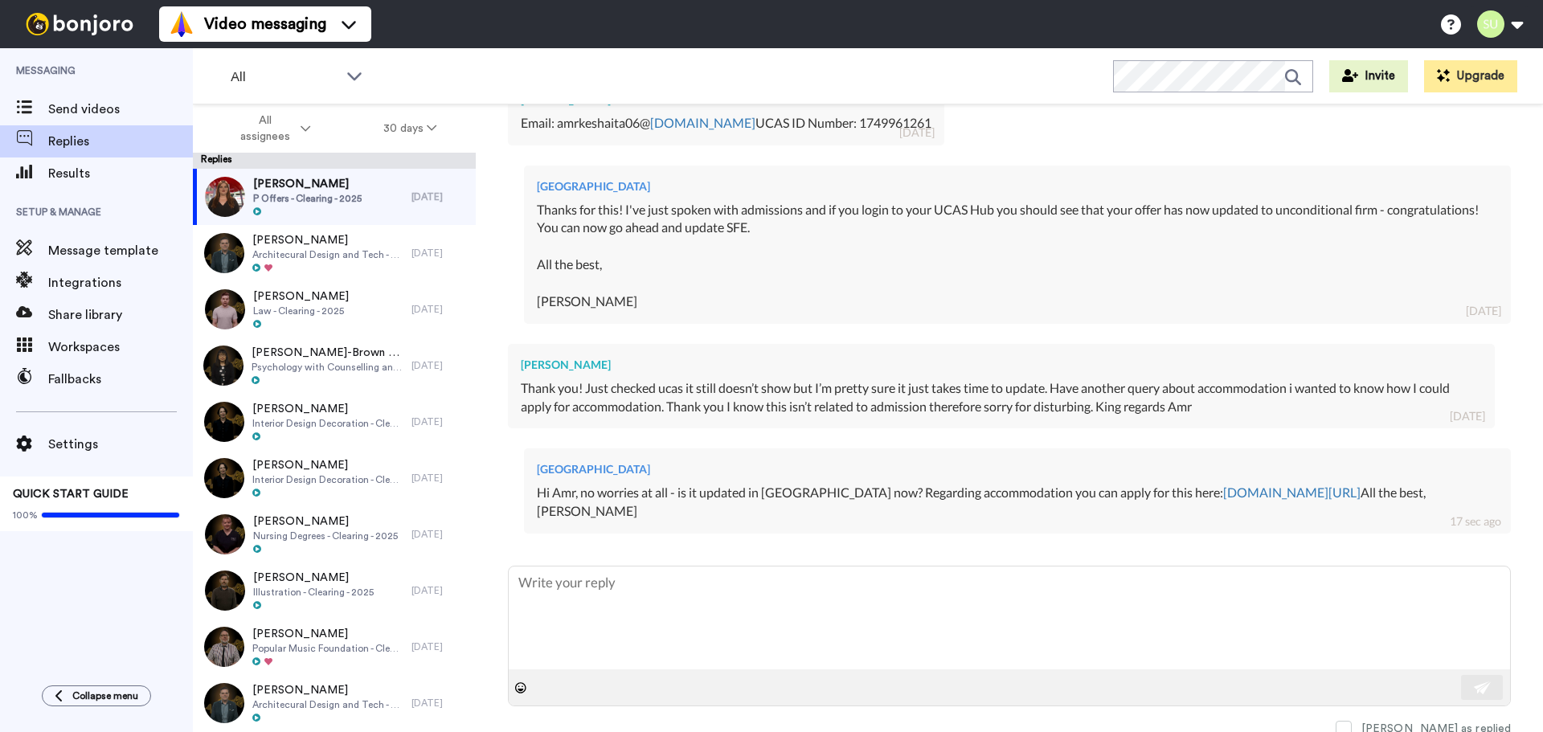
scroll to position [808, 0]
